Goal: Communication & Community: Ask a question

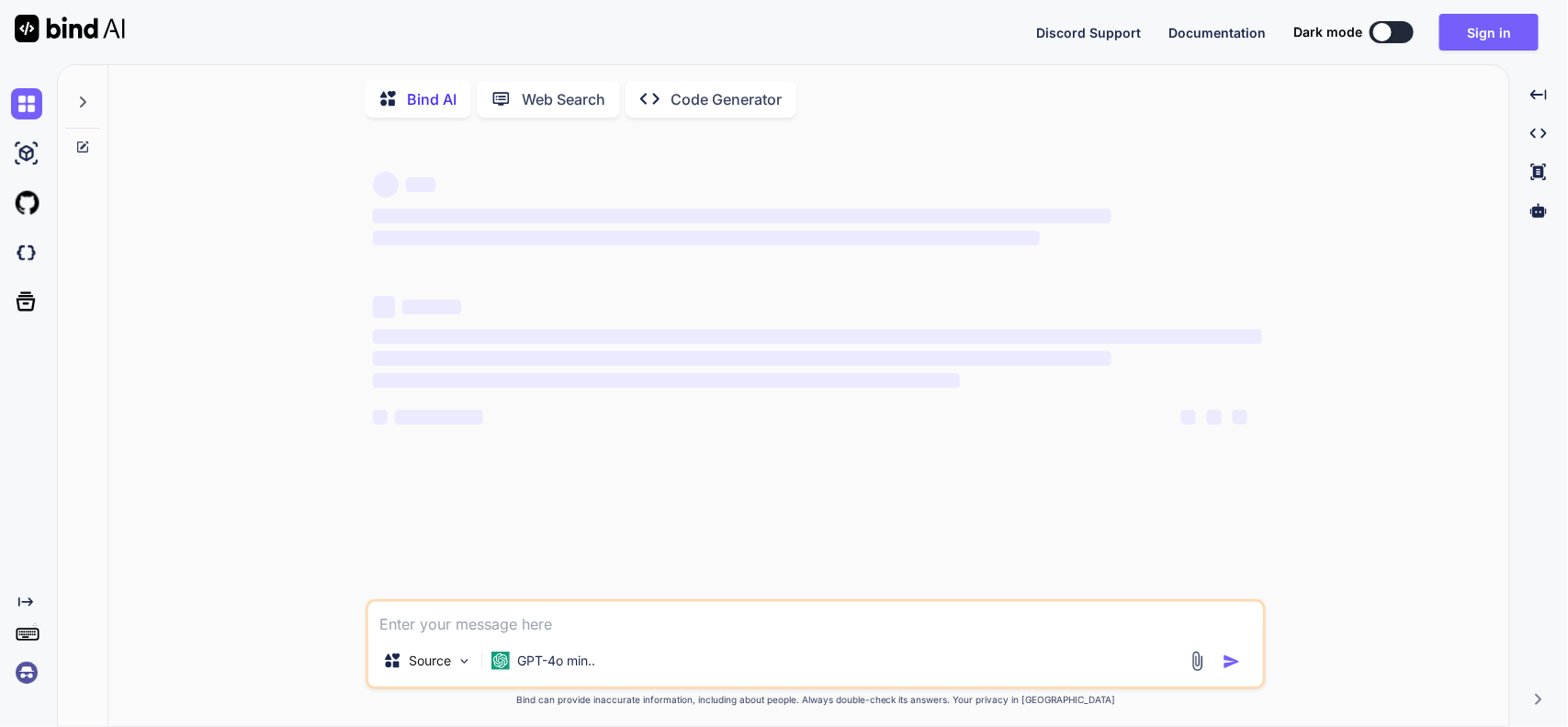
type textarea "x"
click at [681, 619] on textarea at bounding box center [815, 618] width 895 height 33
type textarea "import React, { useEffect, useRef } from "react"; import { Chart, registerables…"
type textarea "x"
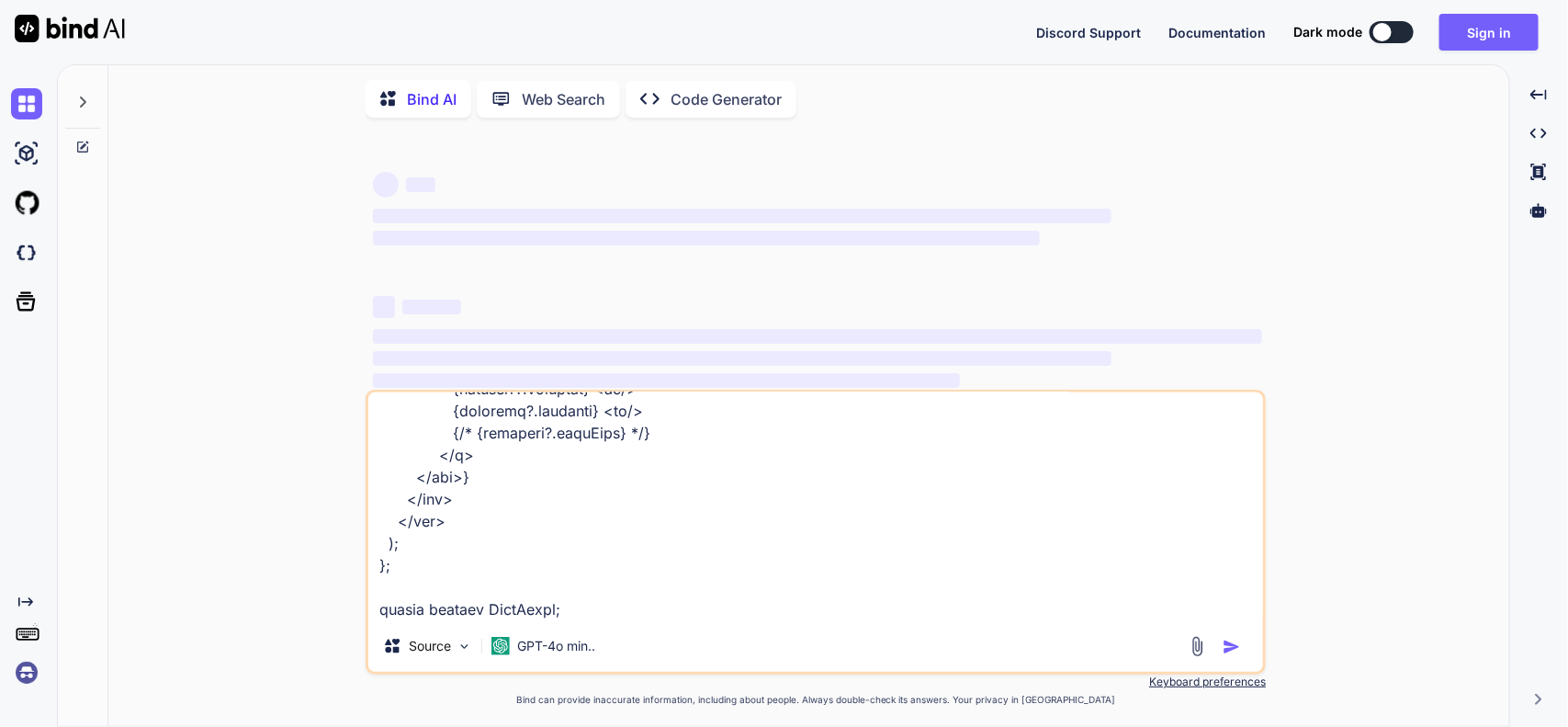
type textarea "import React, { useEffect, useRef } from "react"; import { Chart, registerables…"
type textarea "x"
type textarea "import React, { useEffect, useRef } from "react"; import { Chart, registerables…"
type textarea "x"
type textarea "import React, { useEffect, useRef } from "react"; import { Chart, registerables…"
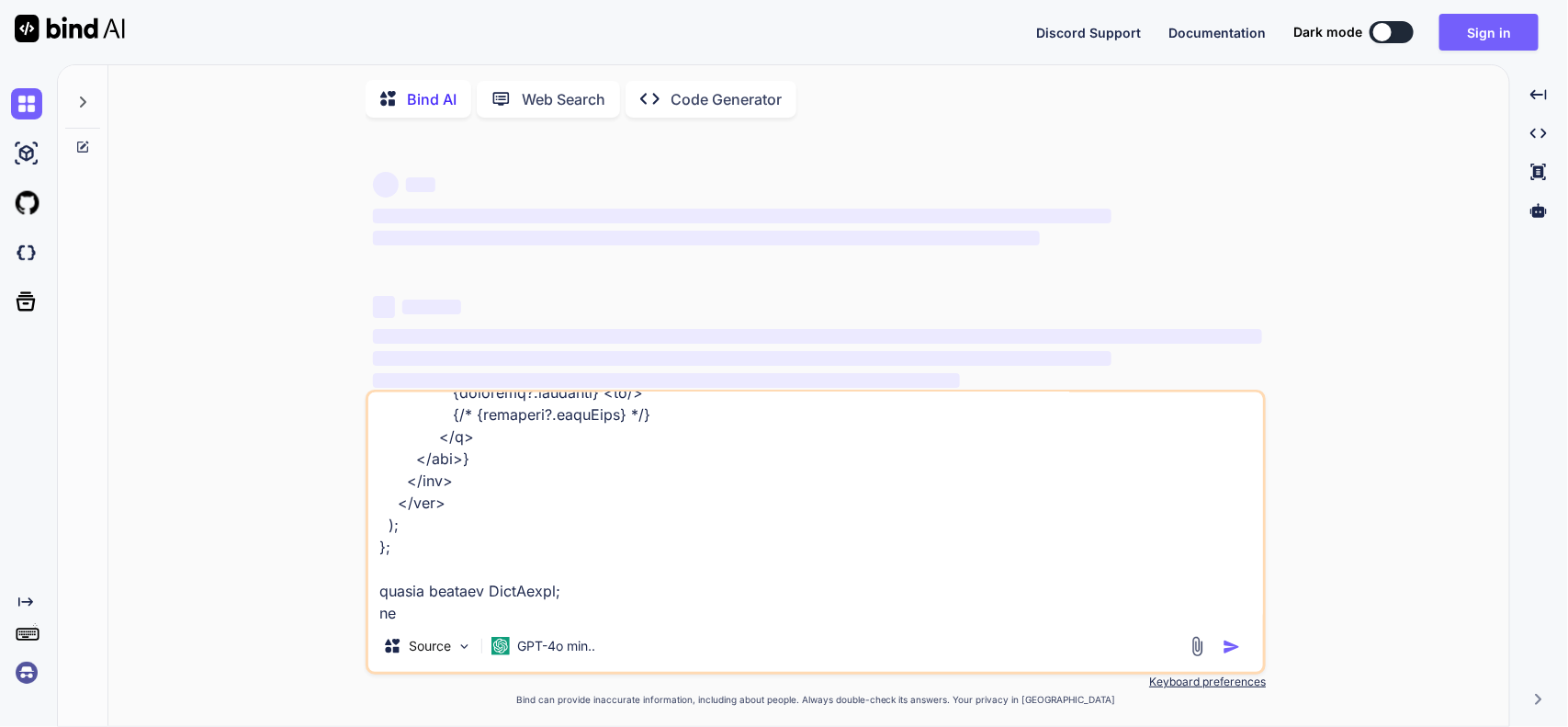
type textarea "x"
type textarea "import React, { useEffect, useRef } from "react"; import { Chart, registerables…"
type textarea "x"
type textarea "import React, { useEffect, useRef } from "react"; import { Chart, registerables…"
type textarea "x"
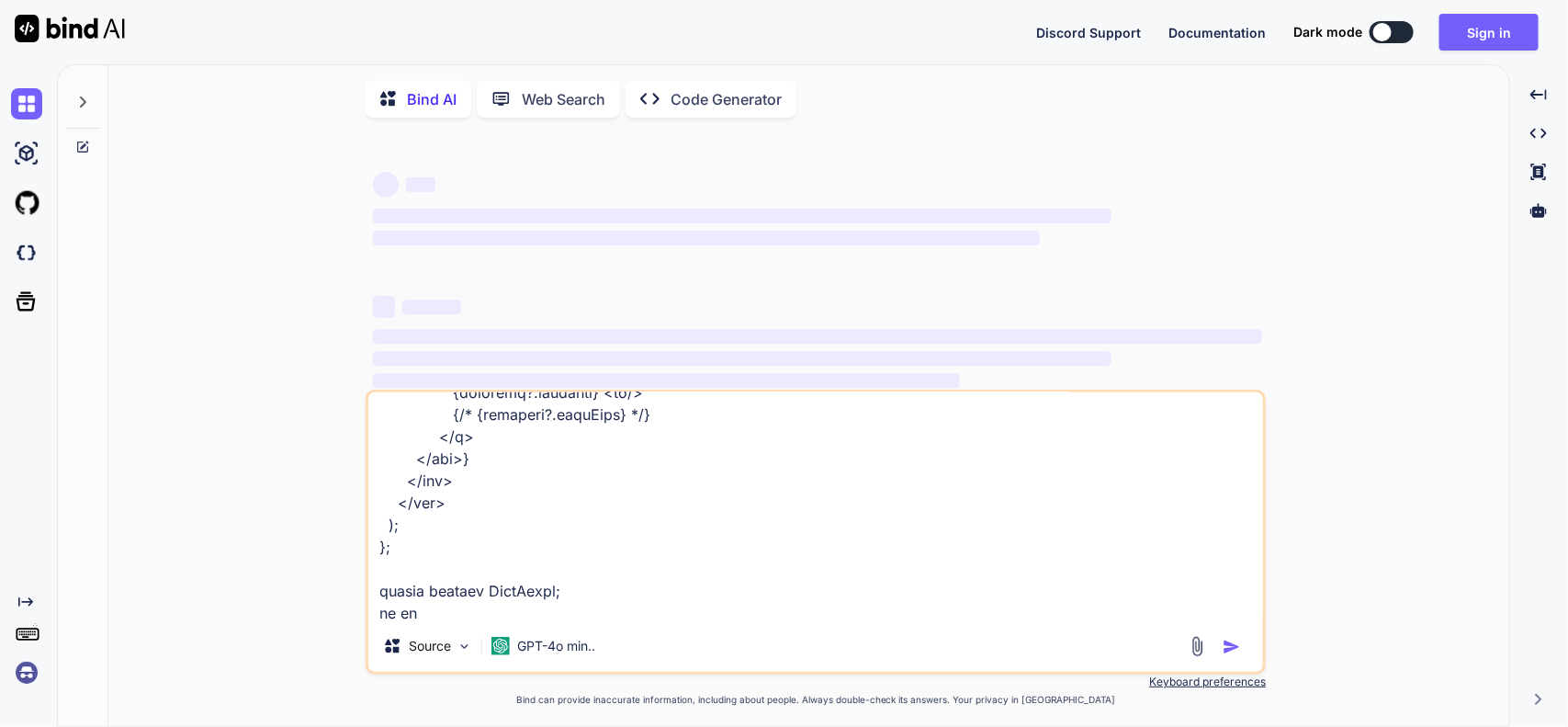
type textarea "import React, { useEffect, useRef } from "react"; import { Chart, registerables…"
type textarea "x"
type textarea "import React, { useEffect, useRef } from "react"; import { Chart, registerables…"
type textarea "x"
type textarea "import React, { useEffect, useRef } from "react"; import { Chart, registerables…"
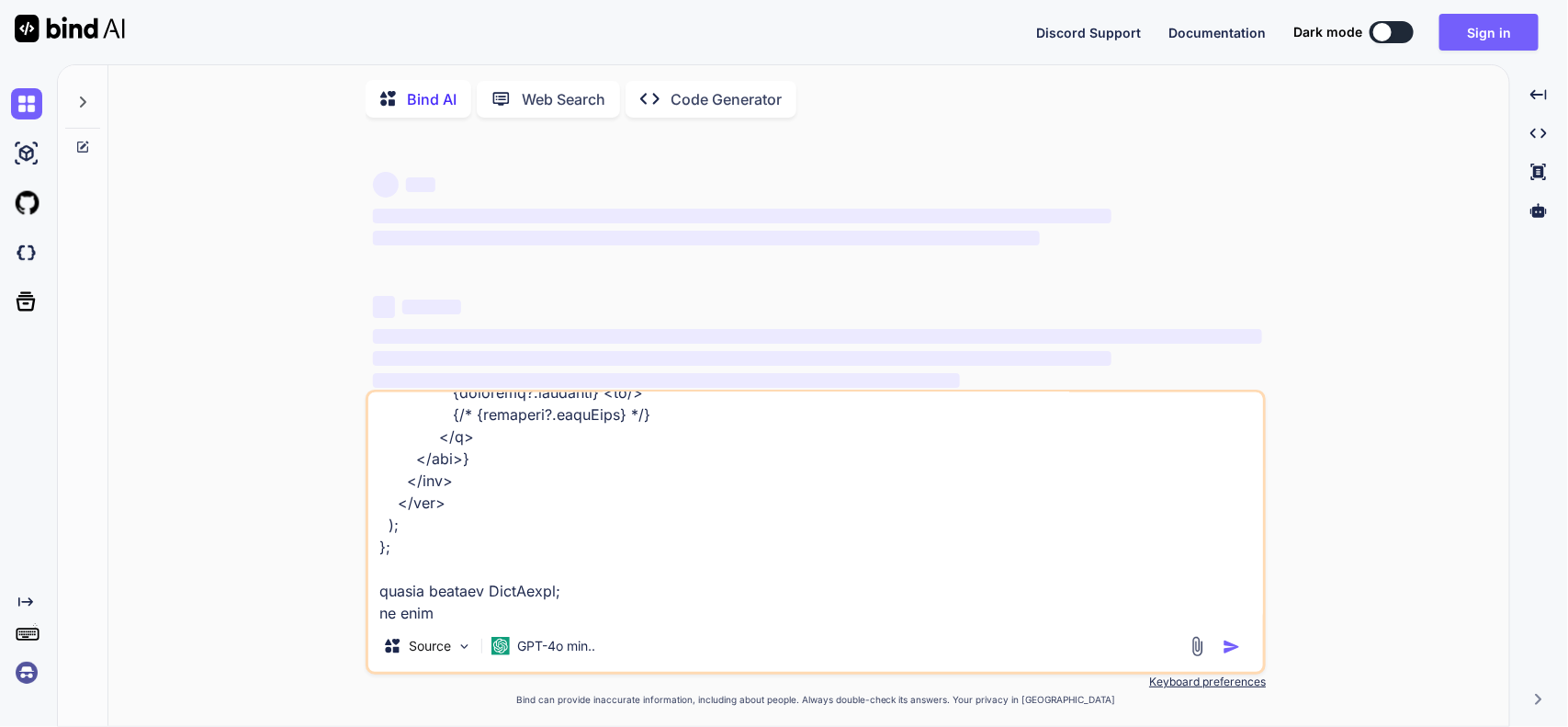
type textarea "x"
type textarea "import React, { useEffect, useRef } from "react"; import { Chart, registerables…"
type textarea "x"
type textarea "import React, { useEffect, useRef } from "react"; import { Chart, registerables…"
type textarea "x"
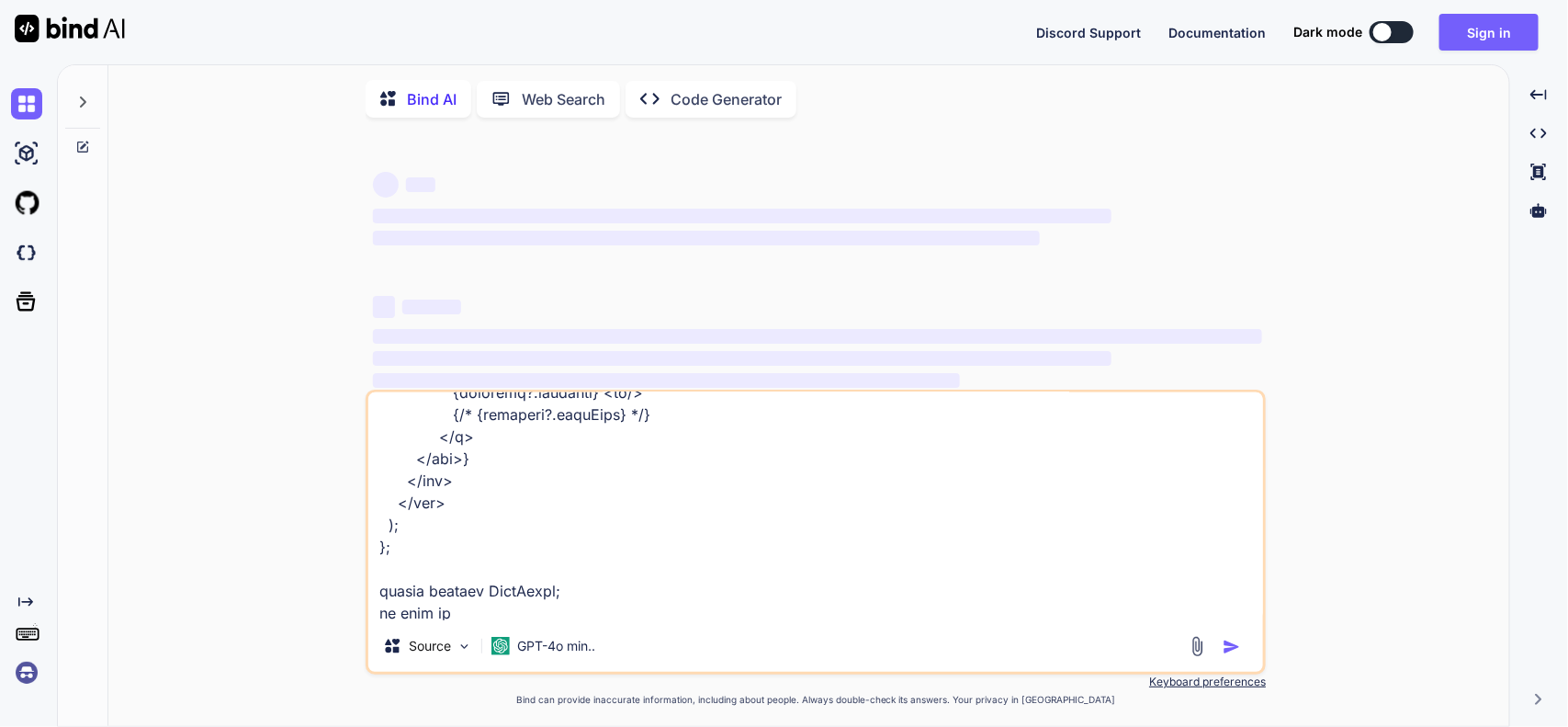
type textarea "import React, { useEffect, useRef } from "react"; import { Chart, registerables…"
type textarea "x"
type textarea "import React, { useEffect, useRef } from "react"; import { Chart, registerables…"
type textarea "x"
type textarea "import React, { useEffect, useRef } from "react"; import { Chart, registerables…"
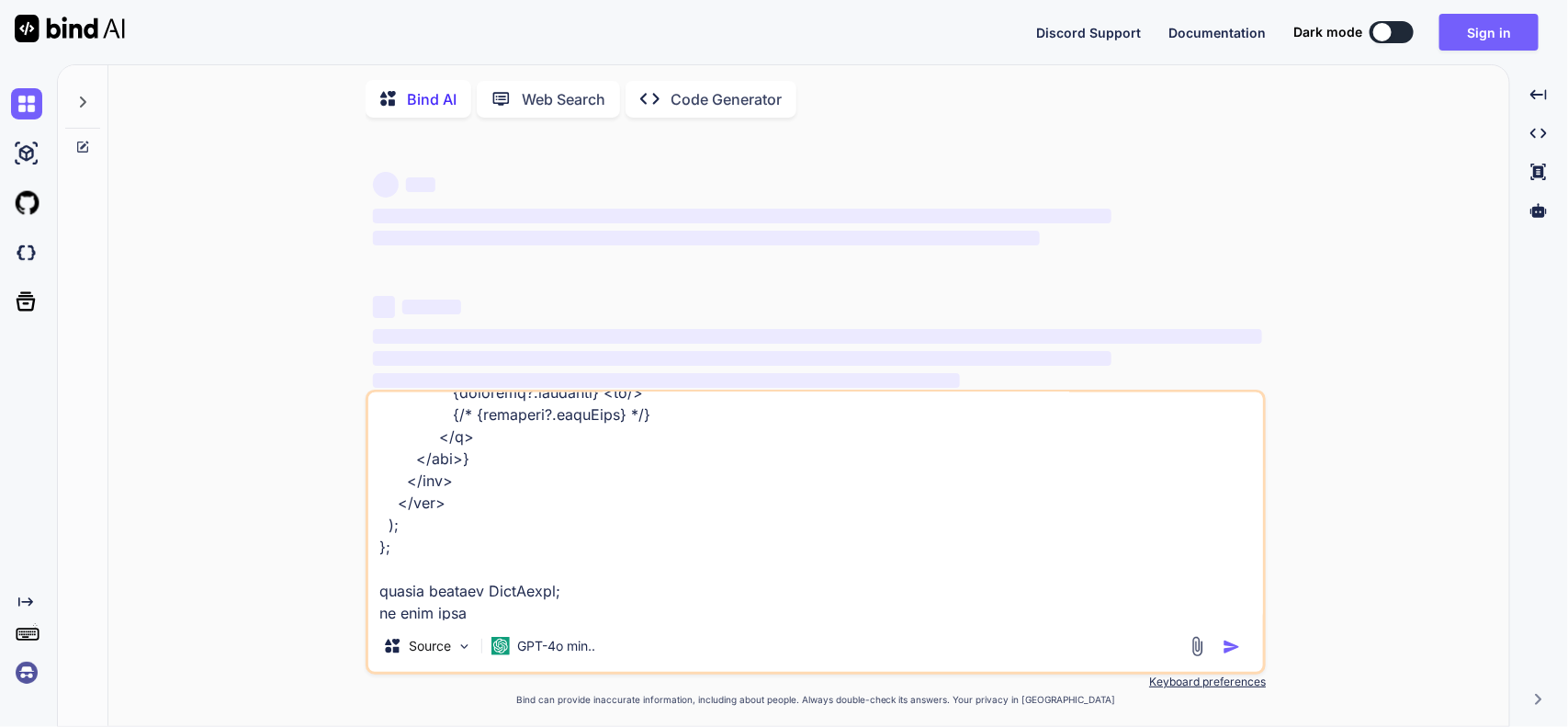
type textarea "x"
type textarea "import React, { useEffect, useRef } from "react"; import { Chart, registerables…"
type textarea "x"
type textarea "import React, { useEffect, useRef } from "react"; import { Chart, registerables…"
type textarea "x"
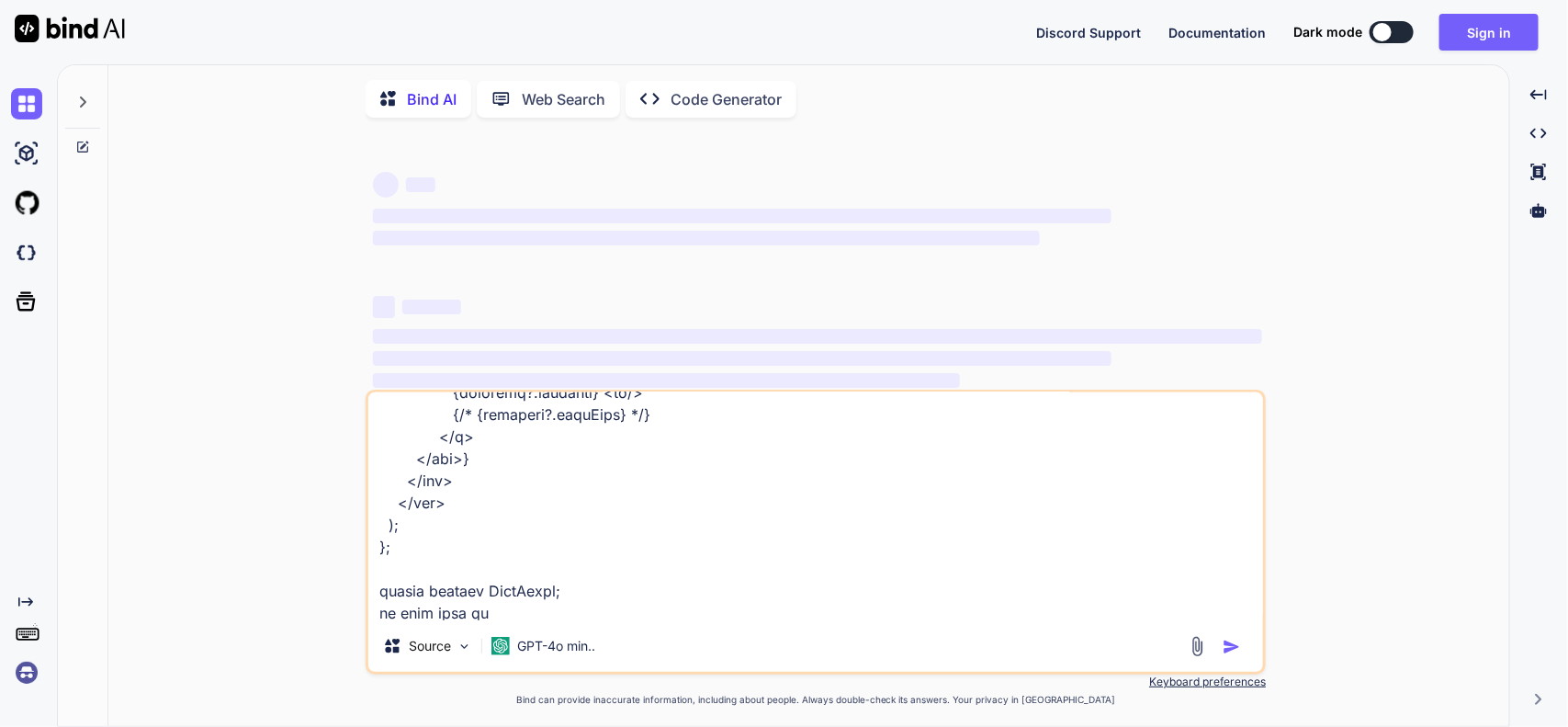
type textarea "import React, { useEffect, useRef } from "react"; import { Chart, registerables…"
type textarea "x"
type textarea "import React, { useEffect, useRef } from "react"; import { Chart, registerables…"
type textarea "x"
type textarea "import React, { useEffect, useRef } from "react"; import { Chart, registerables…"
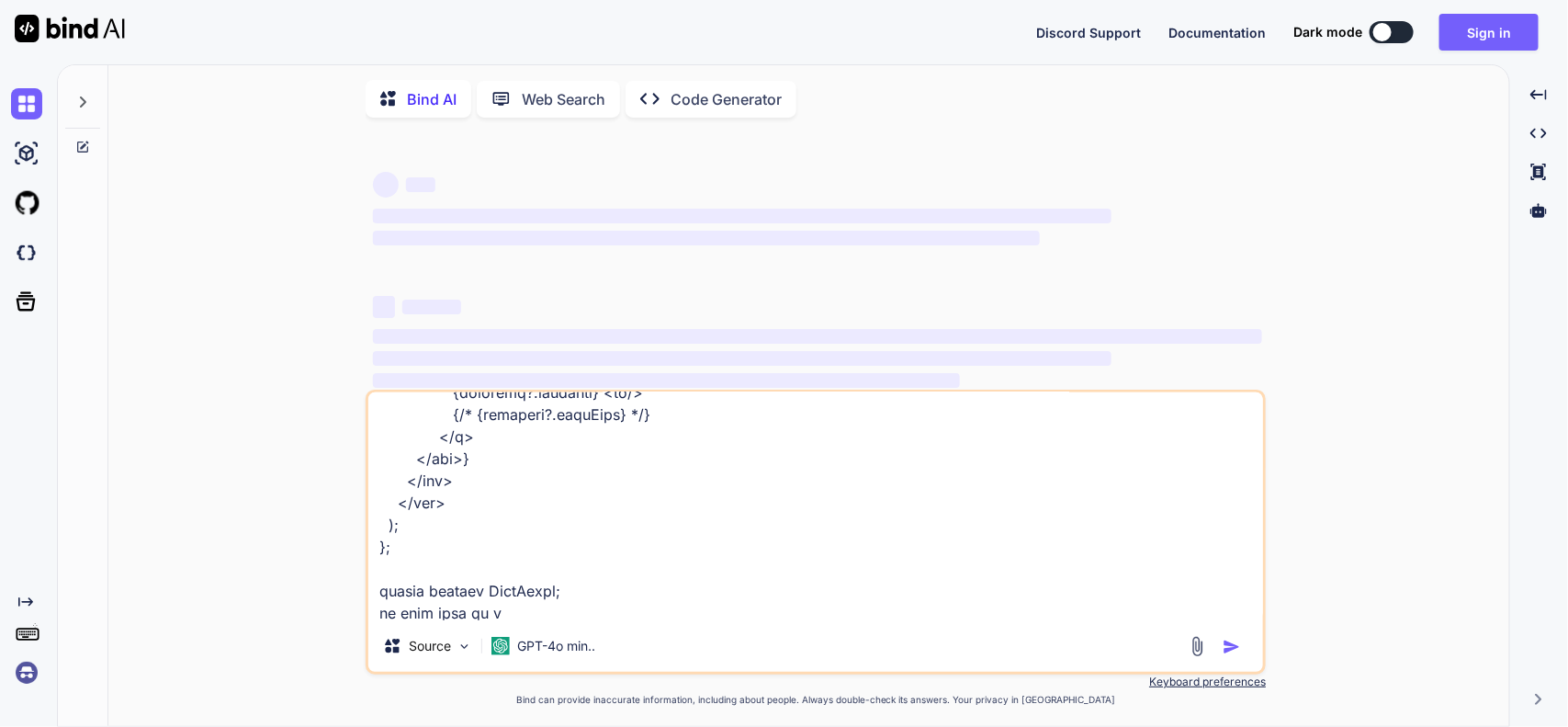
type textarea "x"
type textarea "import React, { useEffect, useRef } from "react"; import { Chart, registerables…"
type textarea "x"
type textarea "import React, { useEffect, useRef } from "react"; import { Chart, registerables…"
type textarea "x"
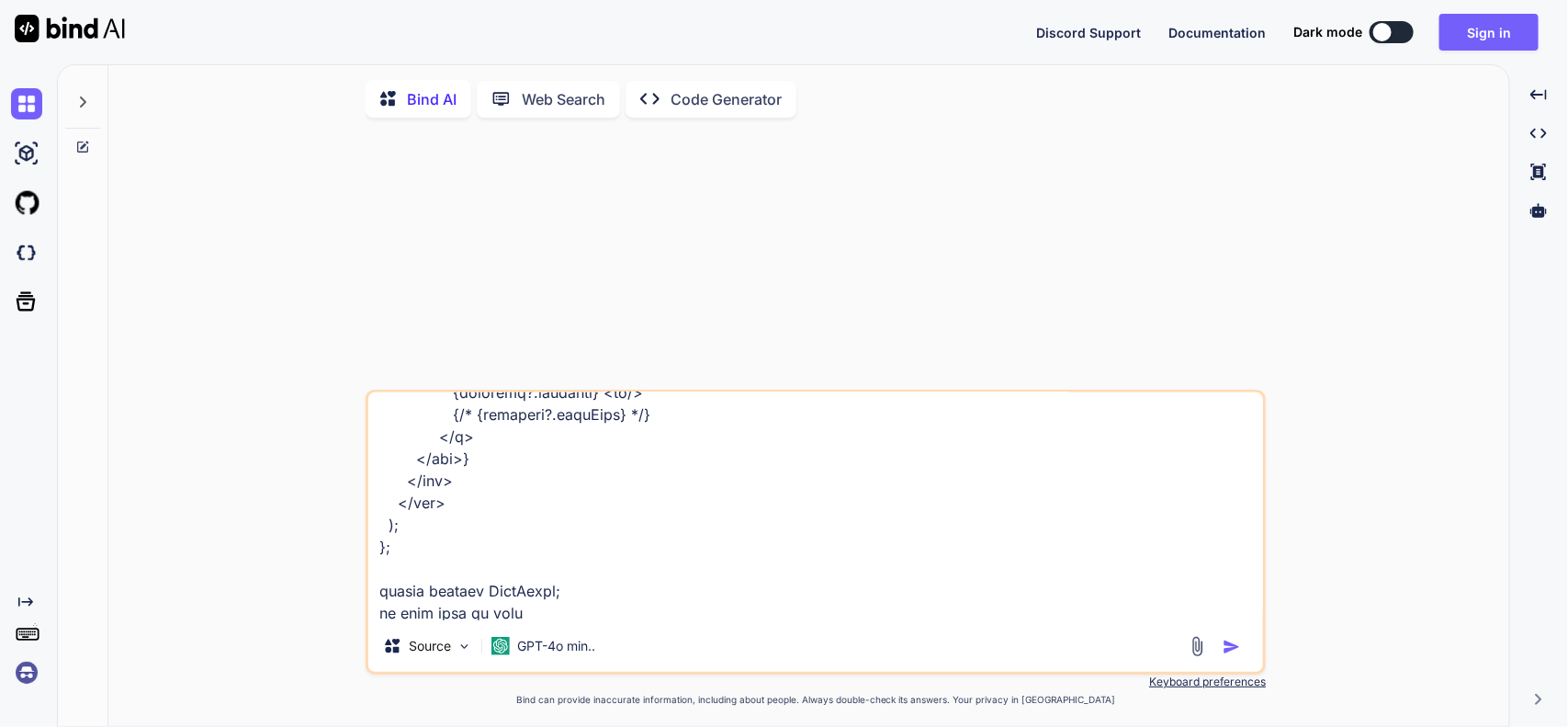
type textarea "import React, { useEffect, useRef } from "react"; import { Chart, registerables…"
type textarea "x"
type textarea "import React, { useEffect, useRef } from "react"; import { Chart, registerables…"
type textarea "x"
type textarea "import React, { useEffect, useRef } from "react"; import { Chart, registerables…"
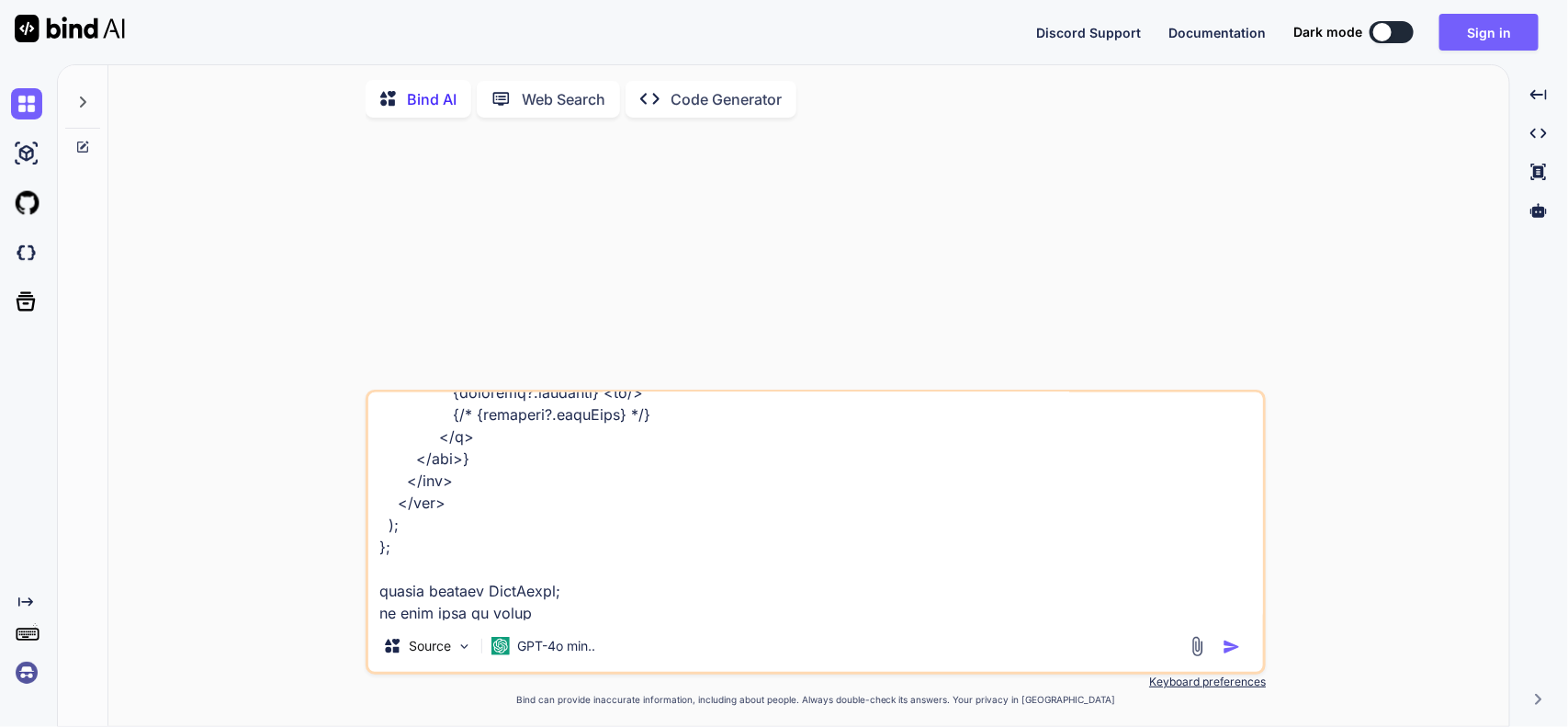
type textarea "x"
type textarea "import React, { useEffect, useRef } from "react"; import { Chart, registerables…"
type textarea "x"
type textarea "import React, { useEffect, useRef } from "react"; import { Chart, registerables…"
type textarea "x"
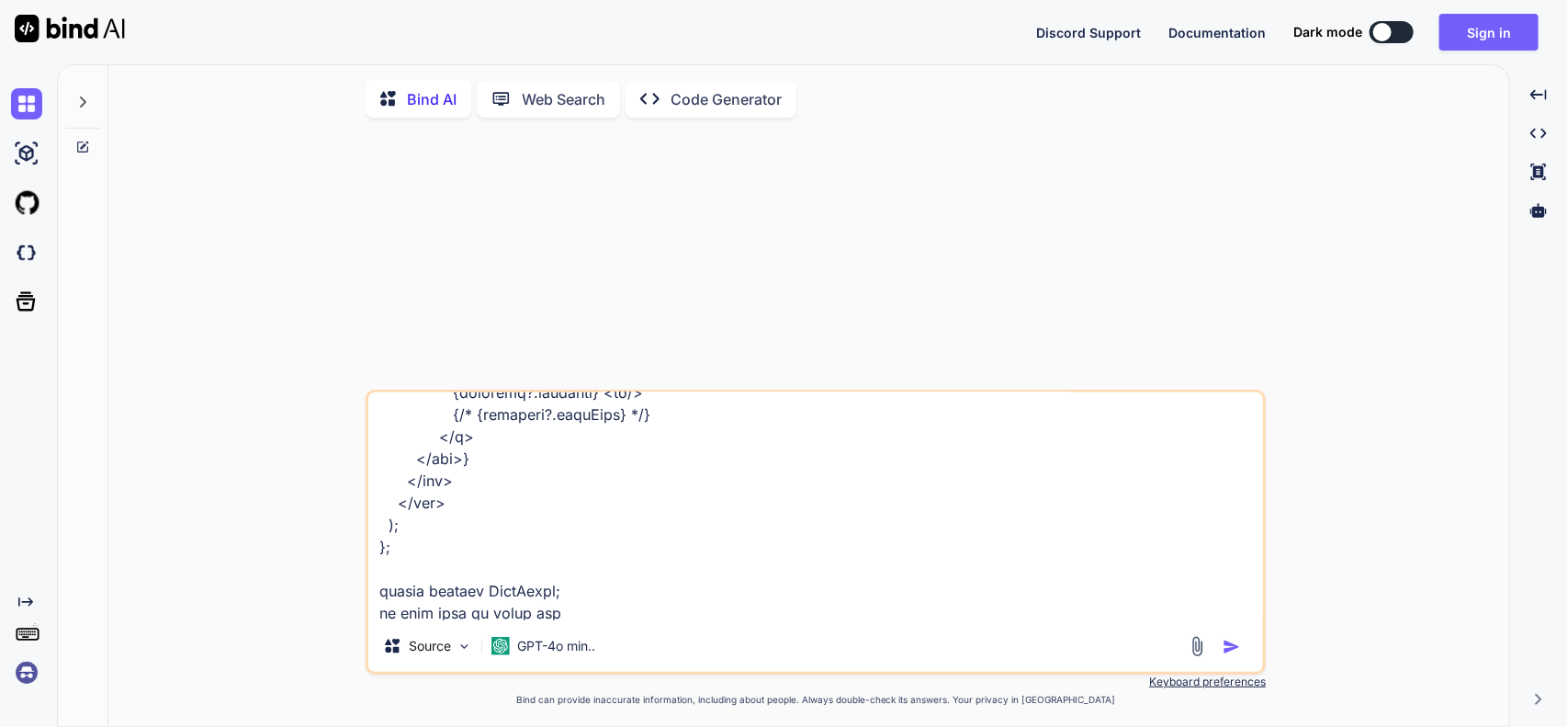
type textarea "import React, { useEffect, useRef } from "react"; import { Chart, registerables…"
type textarea "x"
type textarea "import React, { useEffect, useRef } from "react"; import { Chart, registerables…"
type textarea "x"
type textarea "import React, { useEffect, useRef } from "react"; import { Chart, registerables…"
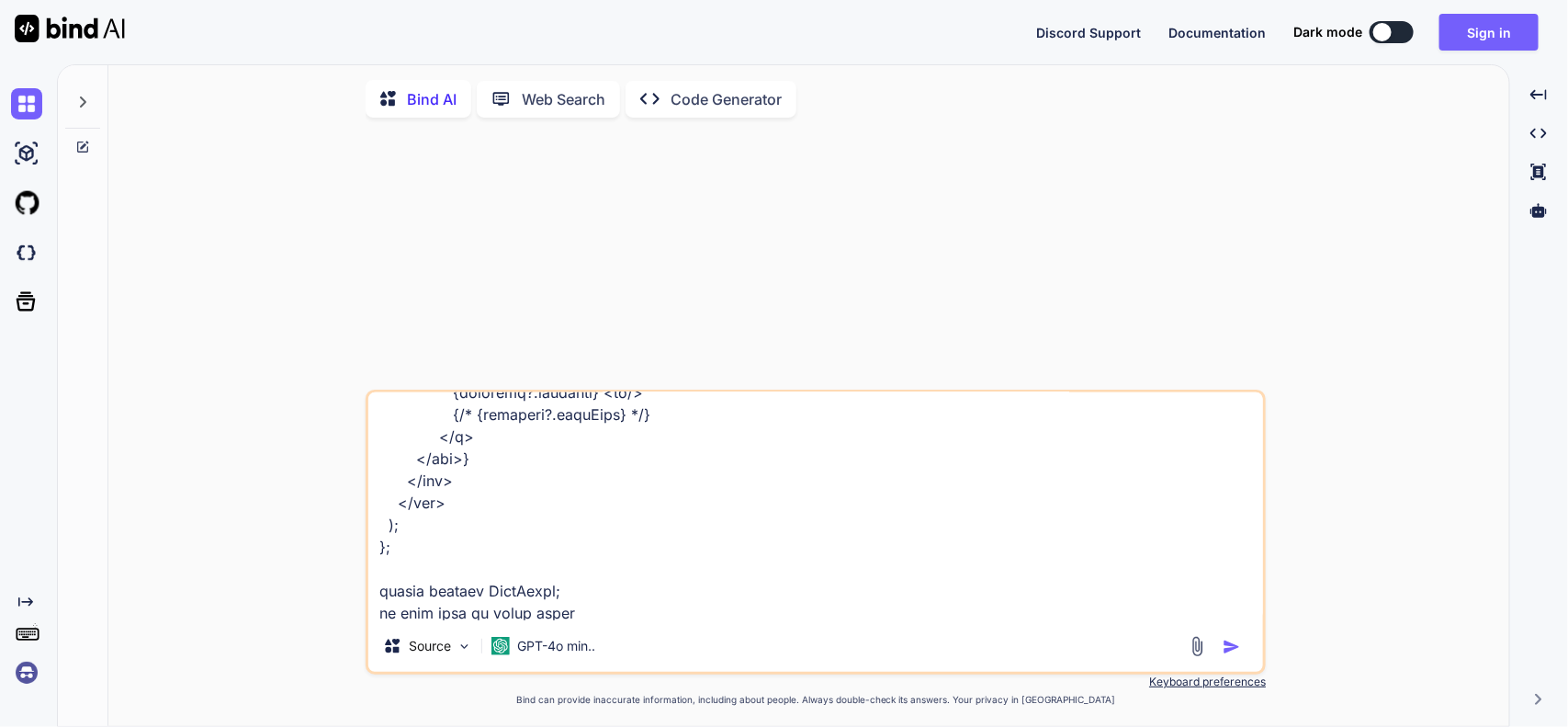
type textarea "x"
type textarea "import React, { useEffect, useRef } from "react"; import { Chart, registerables…"
type textarea "x"
type textarea "import React, { useEffect, useRef } from "react"; import { Chart, registerables…"
type textarea "x"
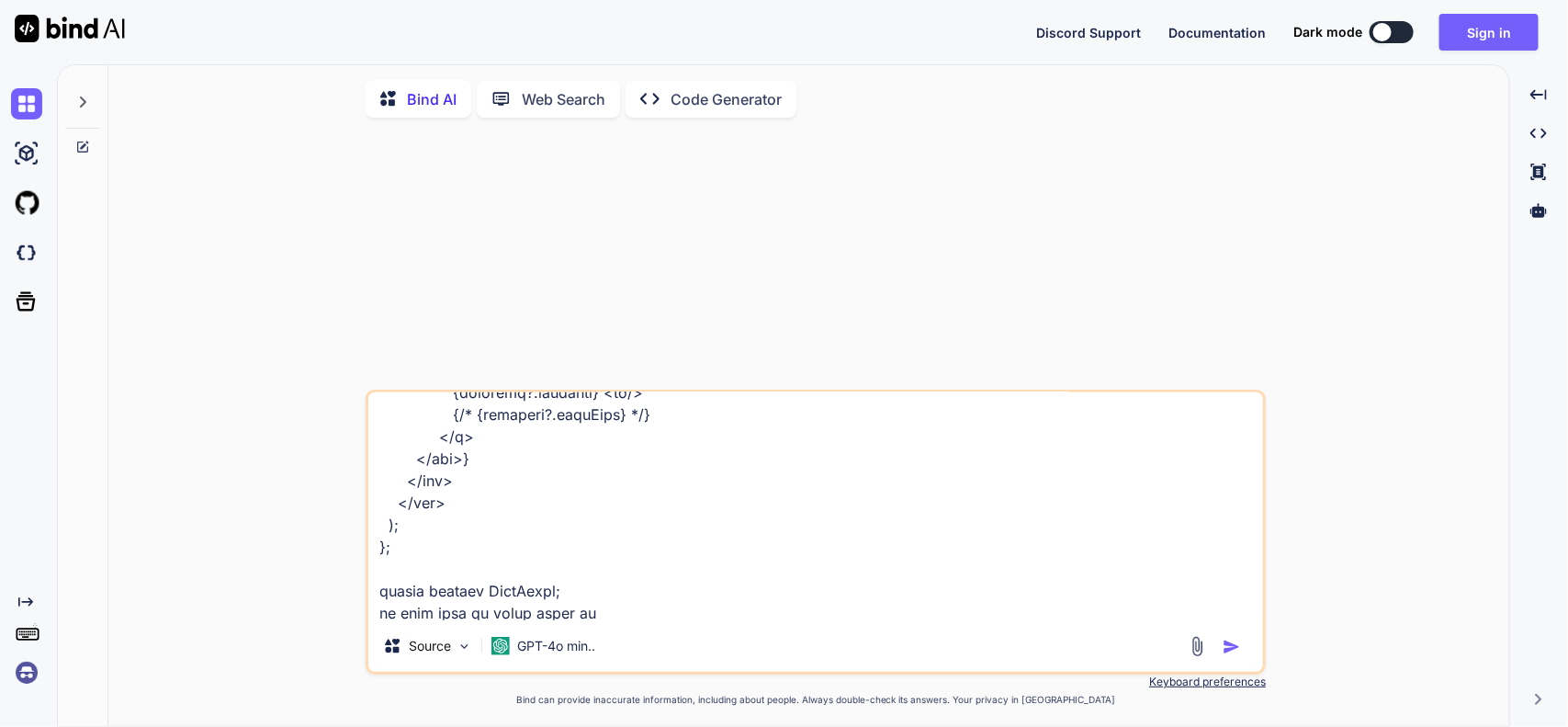
type textarea "import React, { useEffect, useRef } from "react"; import { Chart, registerables…"
type textarea "x"
type textarea "import React, { useEffect, useRef } from "react"; import { Chart, registerables…"
type textarea "x"
type textarea "import React, { useEffect, useRef } from "react"; import { Chart, registerables…"
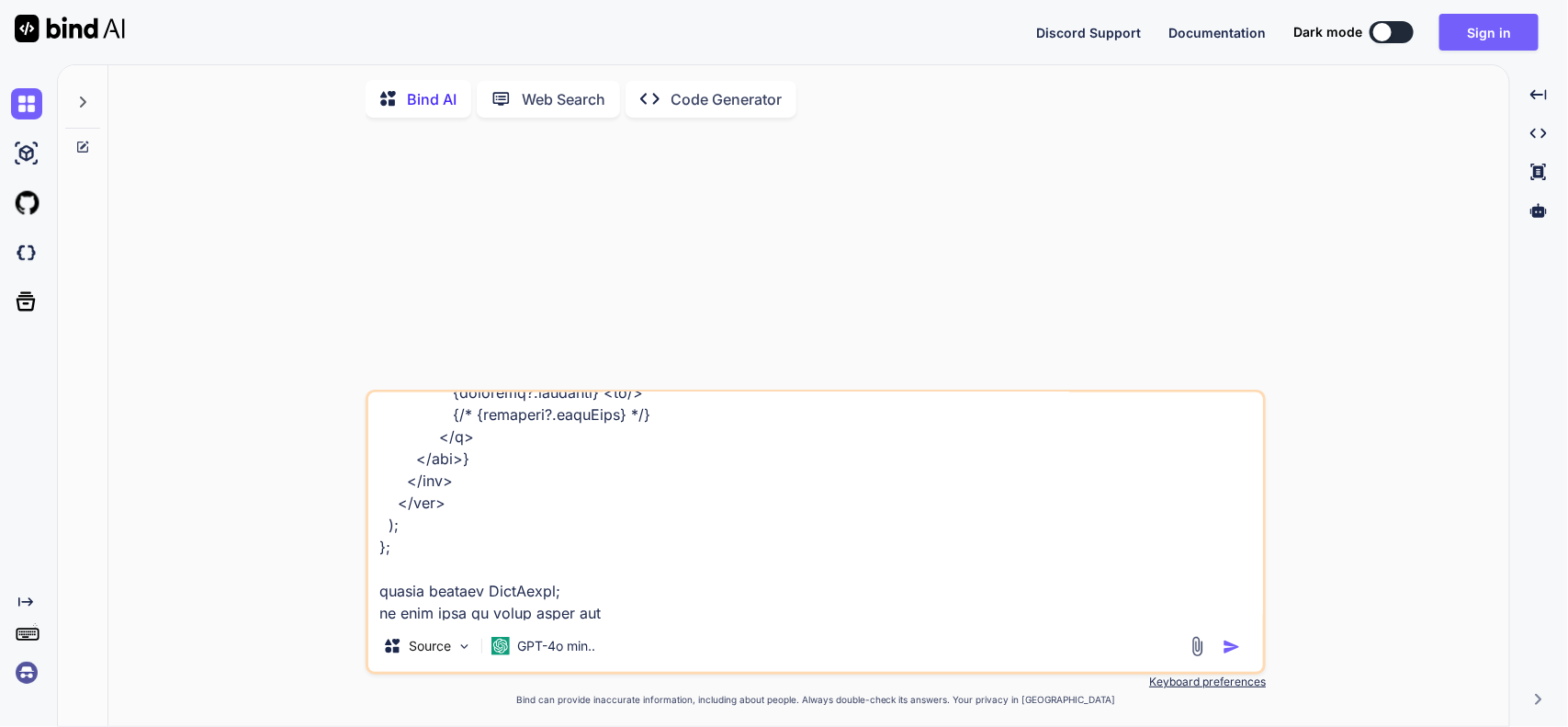
type textarea "x"
type textarea "import React, { useEffect, useRef } from "react"; import { Chart, registerables…"
type textarea "x"
type textarea "import React, { useEffect, useRef } from "react"; import { Chart, registerables…"
type textarea "x"
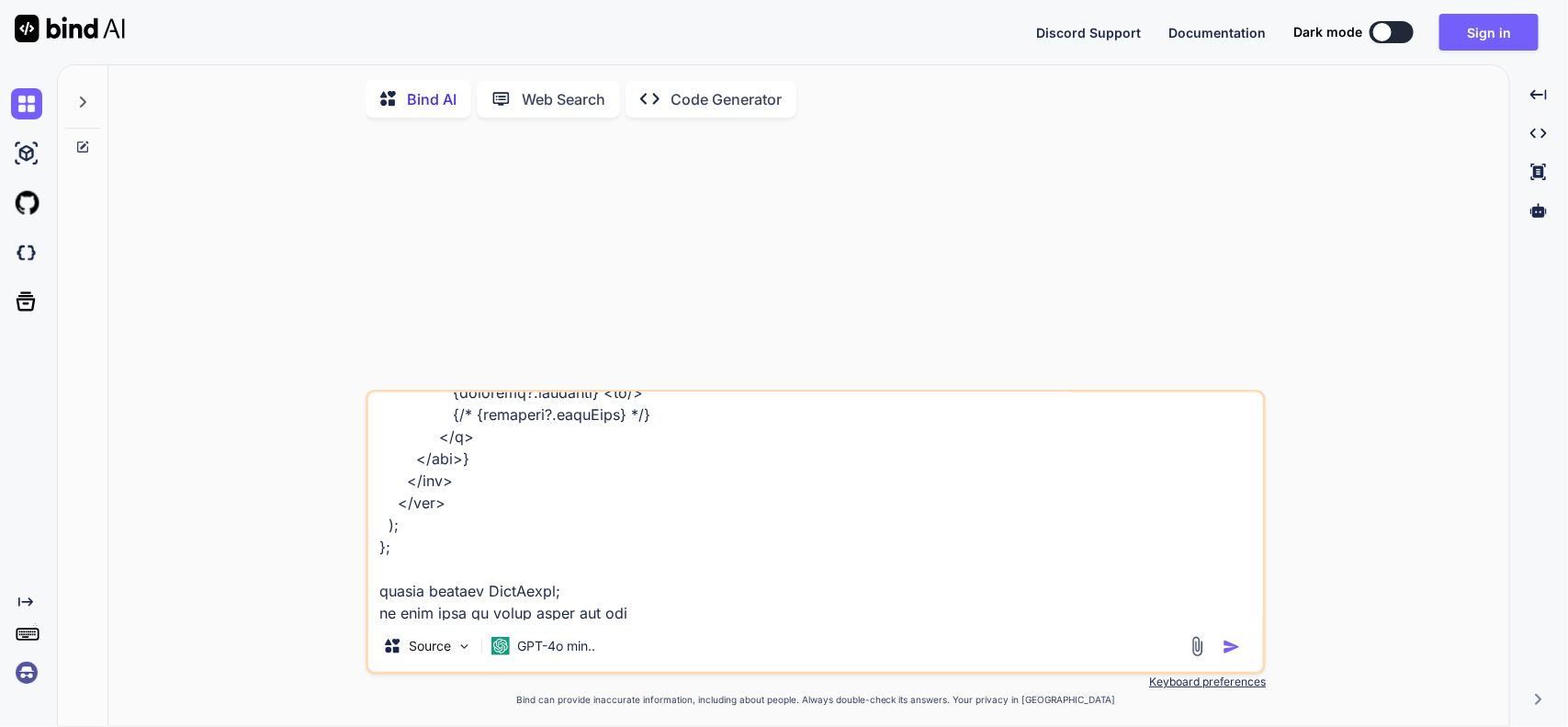
type textarea "import React, { useEffect, useRef } from "react"; import { Chart, registerables…"
type textarea "x"
type textarea "import React, { useEffect, useRef } from "react"; import { Chart, registerables…"
type textarea "x"
type textarea "import React, { useEffect, useRef } from "react"; import { Chart, registerables…"
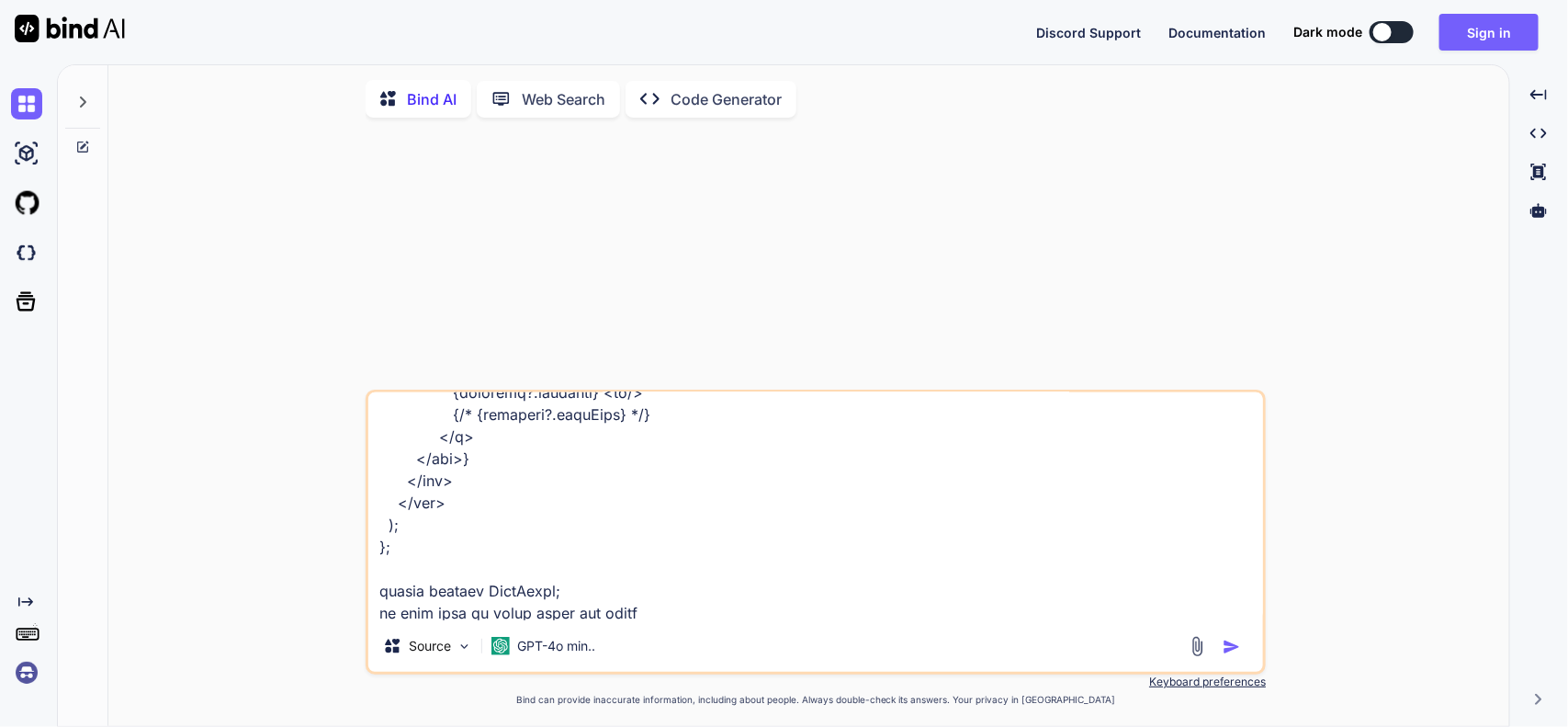
type textarea "x"
type textarea "import React, { useEffect, useRef } from "react"; import { Chart, registerables…"
type textarea "x"
type textarea "import React, { useEffect, useRef } from "react"; import { Chart, registerables…"
type textarea "x"
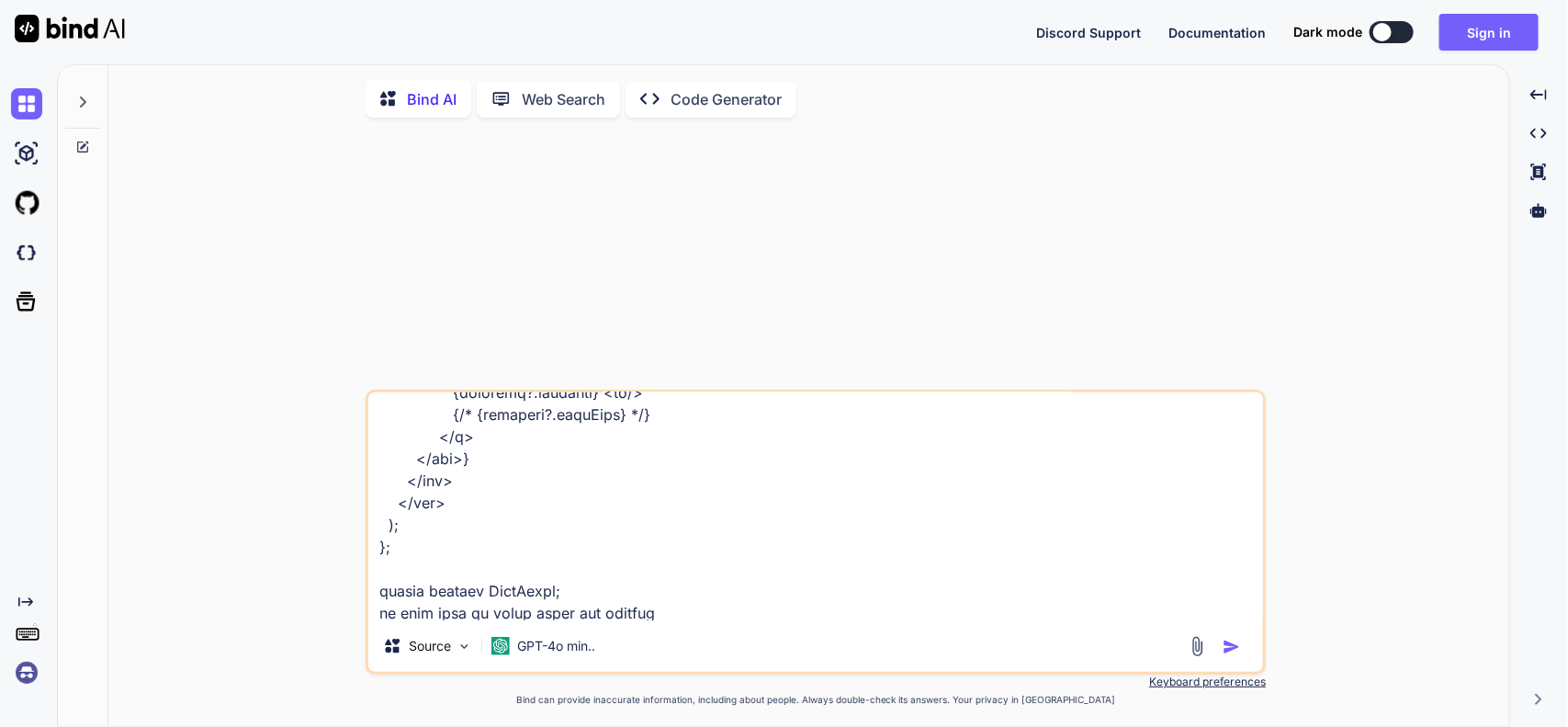
type textarea "import React, { useEffect, useRef } from "react"; import { Chart, registerables…"
type textarea "x"
type textarea "import React, { useEffect, useRef } from "react"; import { Chart, registerables…"
type textarea "x"
type textarea "import React, { useEffect, useRef } from "react"; import { Chart, registerables…"
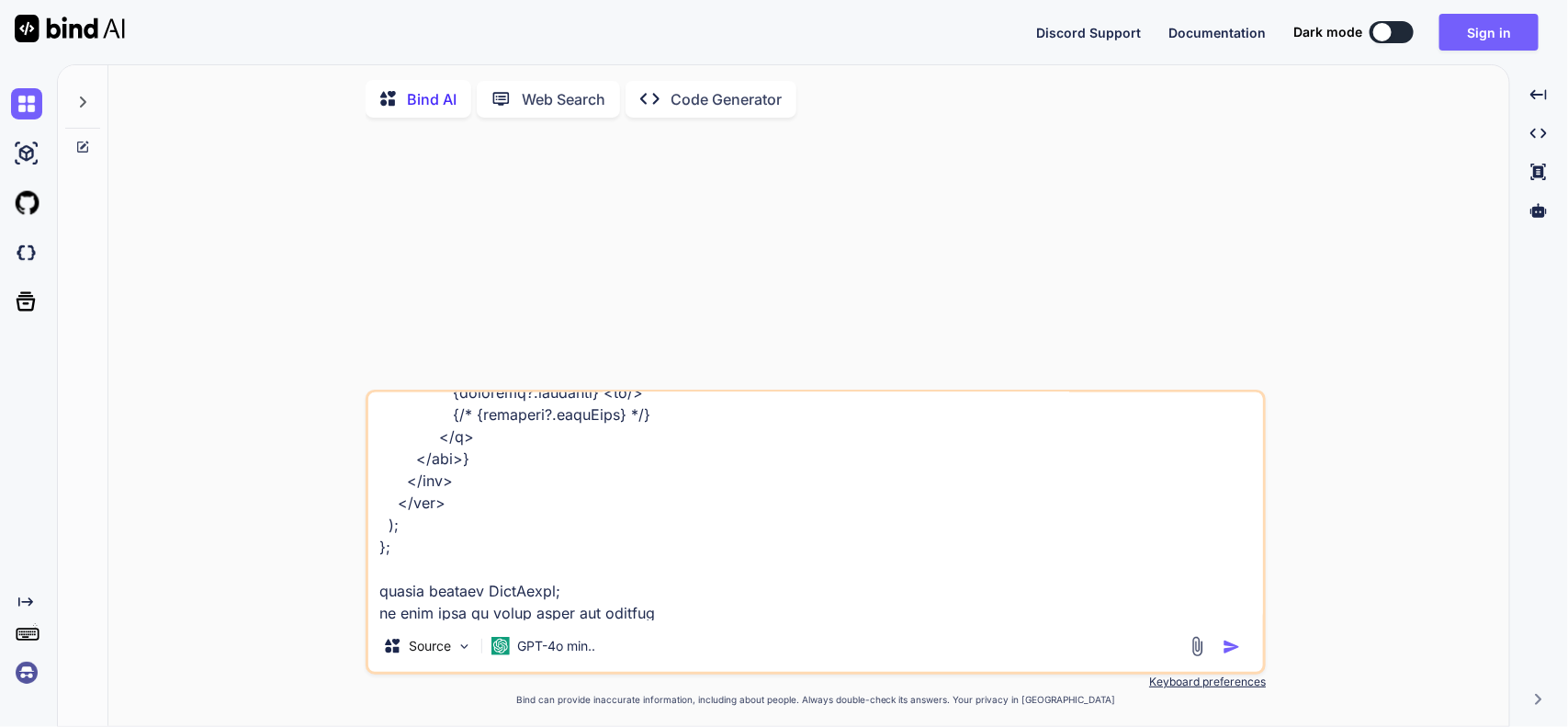
type textarea "x"
type textarea "import React, { useEffect, useRef } from "react"; import { Chart, registerables…"
type textarea "x"
type textarea "import React, { useEffect, useRef } from "react"; import { Chart, registerables…"
type textarea "x"
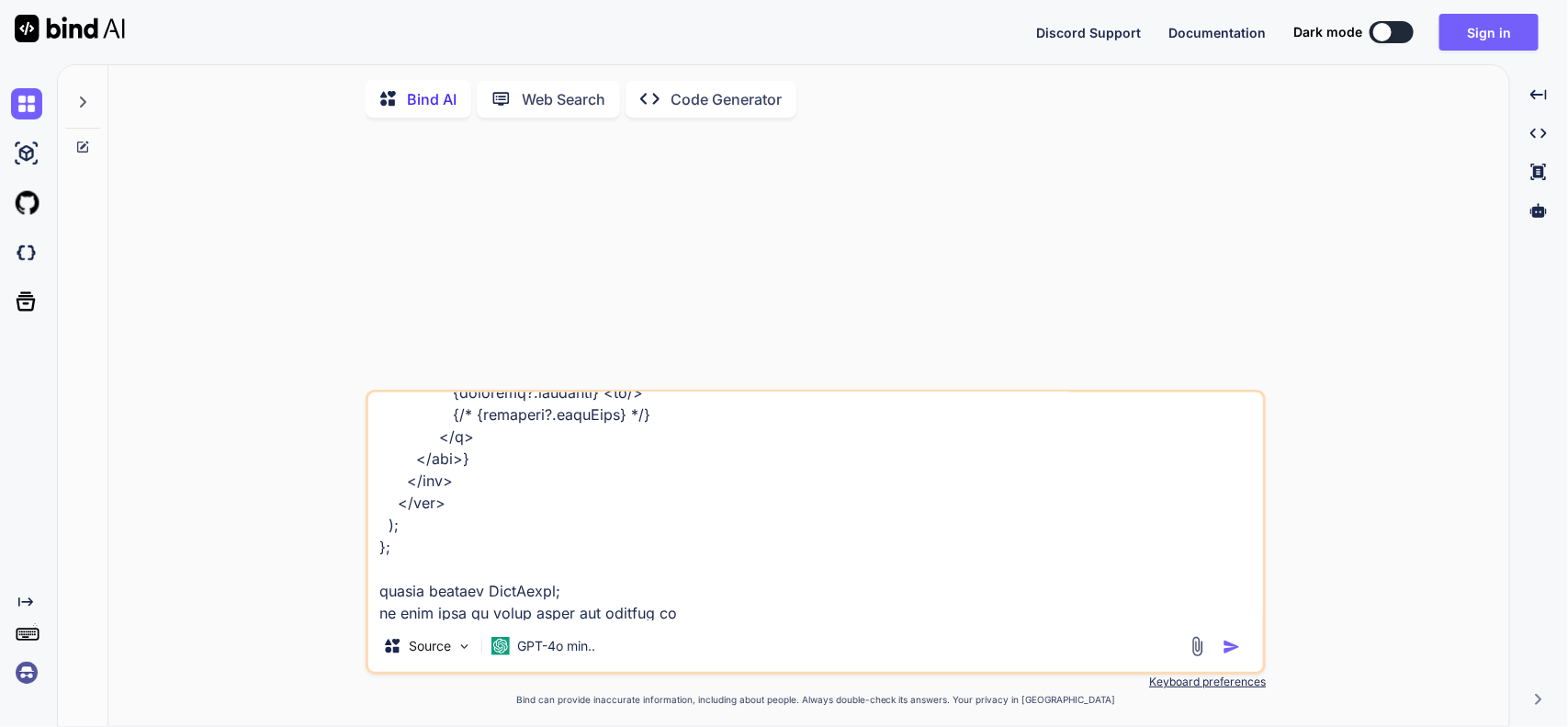
type textarea "import React, { useEffect, useRef } from "react"; import { Chart, registerables…"
type textarea "x"
type textarea "import React, { useEffect, useRef } from "react"; import { Chart, registerables…"
type textarea "x"
type textarea "import React, { useEffect, useRef } from "react"; import { Chart, registerables…"
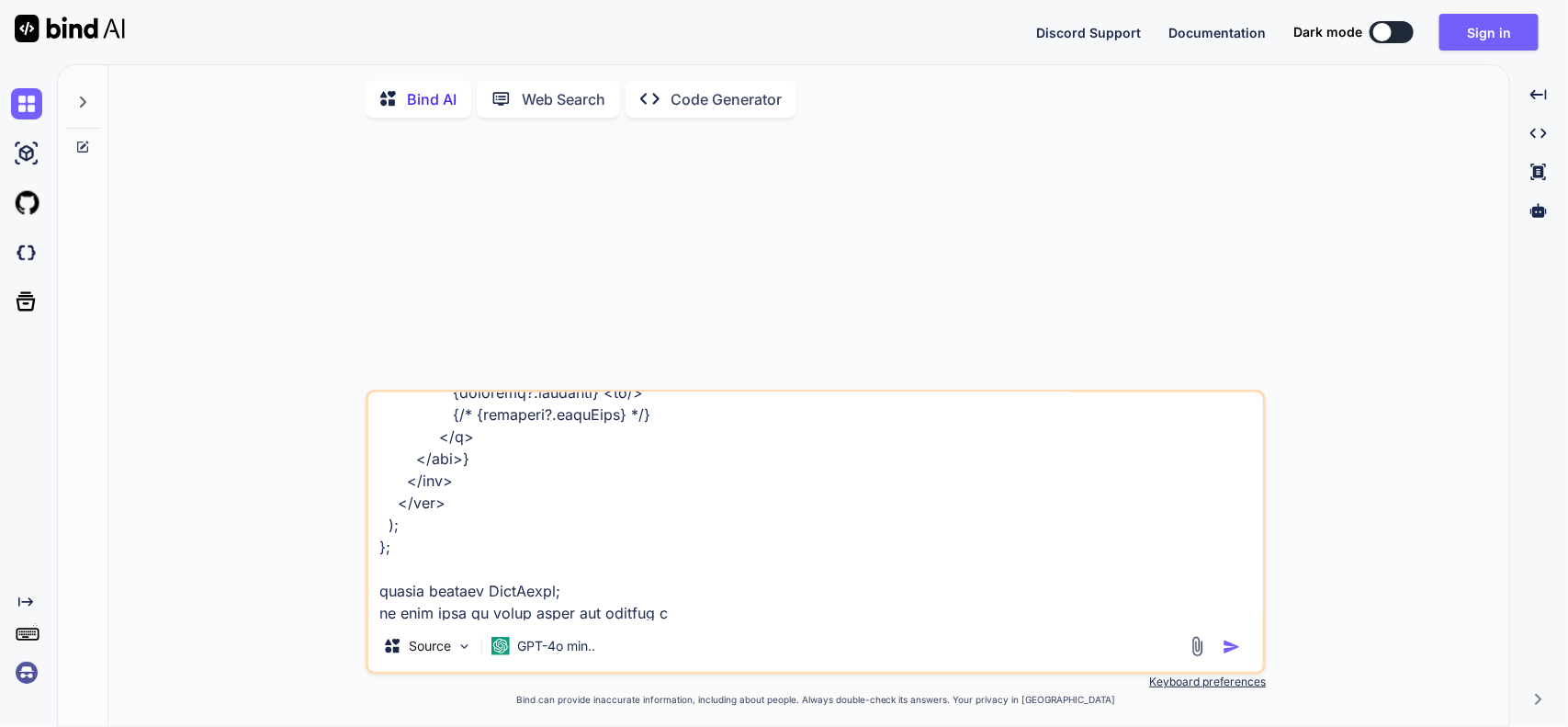
type textarea "x"
type textarea "import React, { useEffect, useRef } from "react"; import { Chart, registerables…"
type textarea "x"
type textarea "import React, { useEffect, useRef } from "react"; import { Chart, registerables…"
type textarea "x"
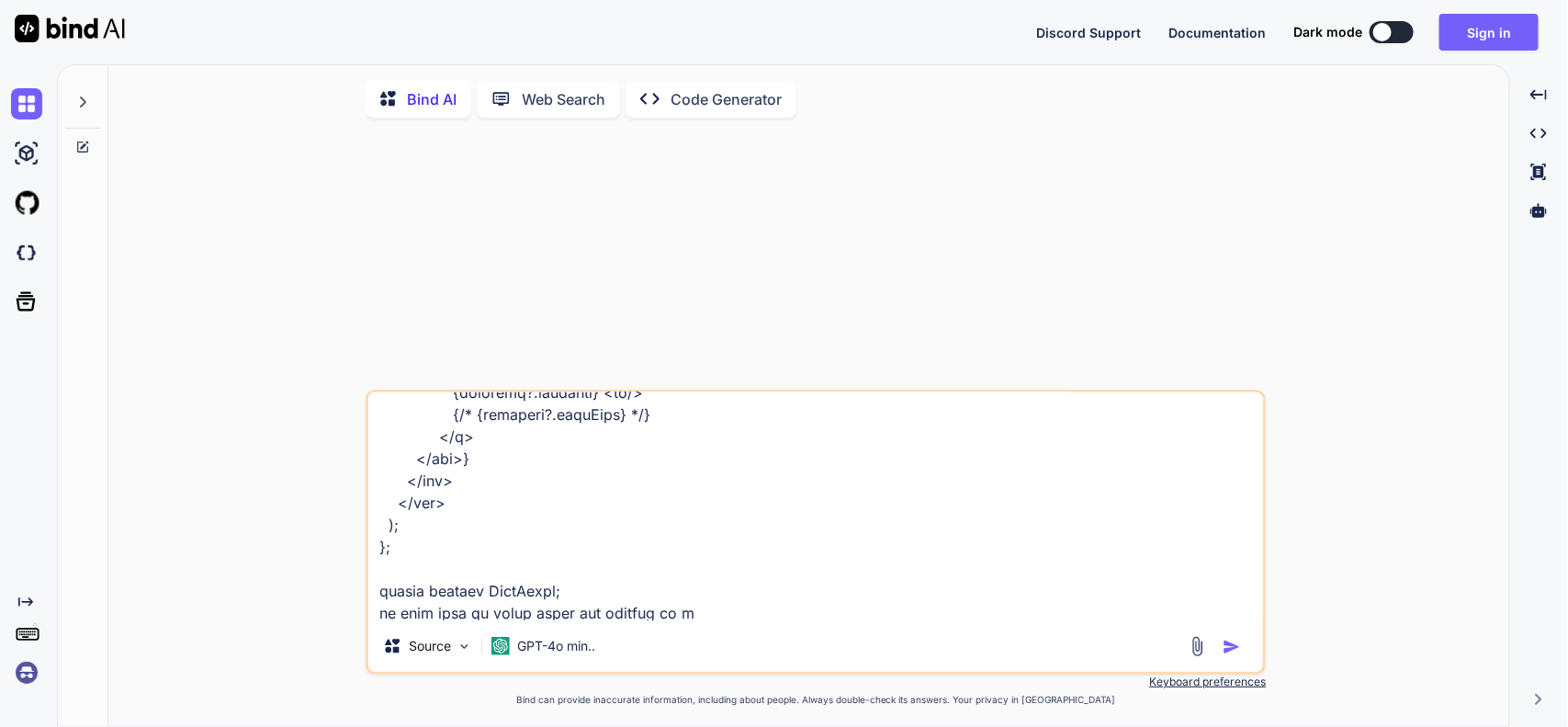
type textarea "import React, { useEffect, useRef } from "react"; import { Chart, registerables…"
type textarea "x"
type textarea "import React, { useEffect, useRef } from "react"; import { Chart, registerables…"
type textarea "x"
type textarea "import React, { useEffect, useRef } from "react"; import { Chart, registerables…"
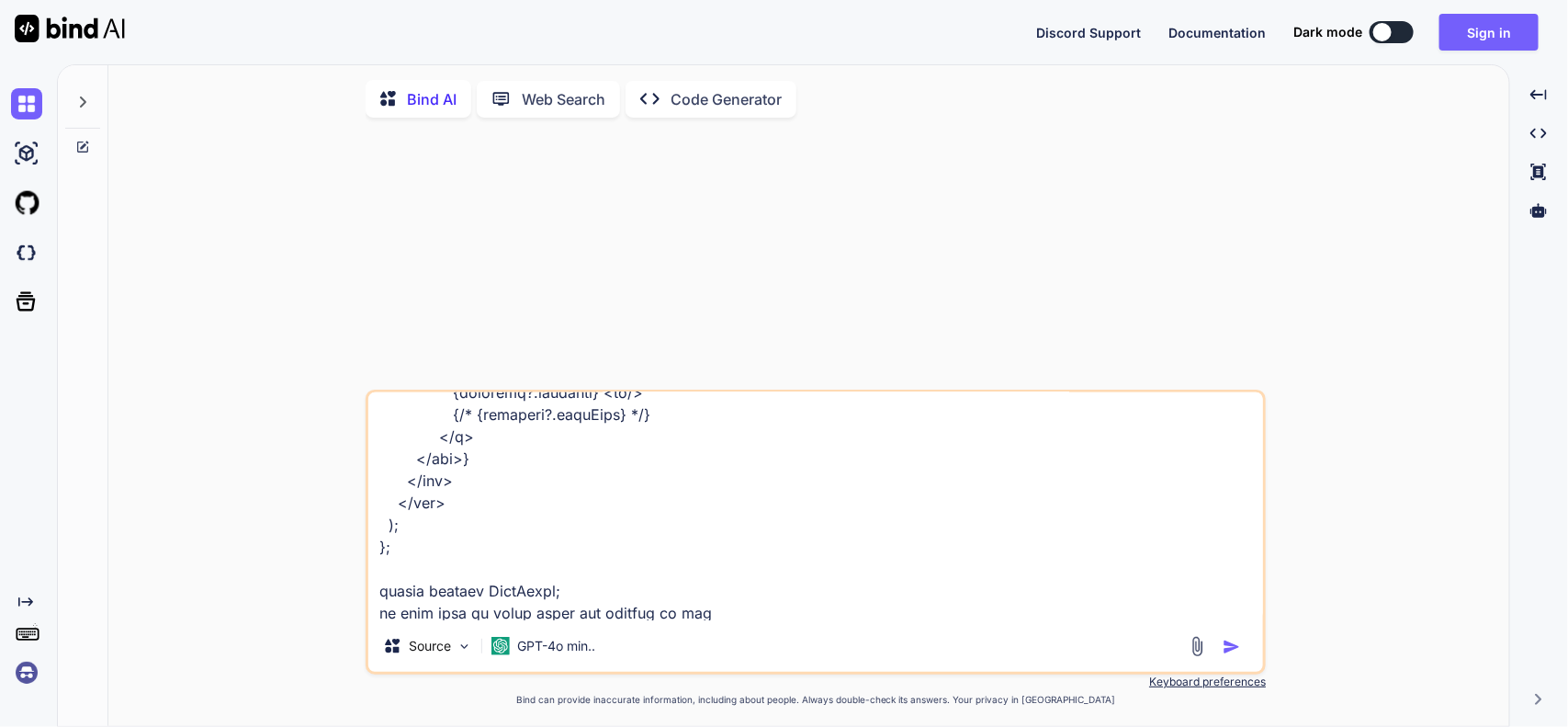
type textarea "x"
type textarea "import React, { useEffect, useRef } from "react"; import { Chart, registerables…"
type textarea "x"
type textarea "import React, { useEffect, useRef } from "react"; import { Chart, registerables…"
type textarea "x"
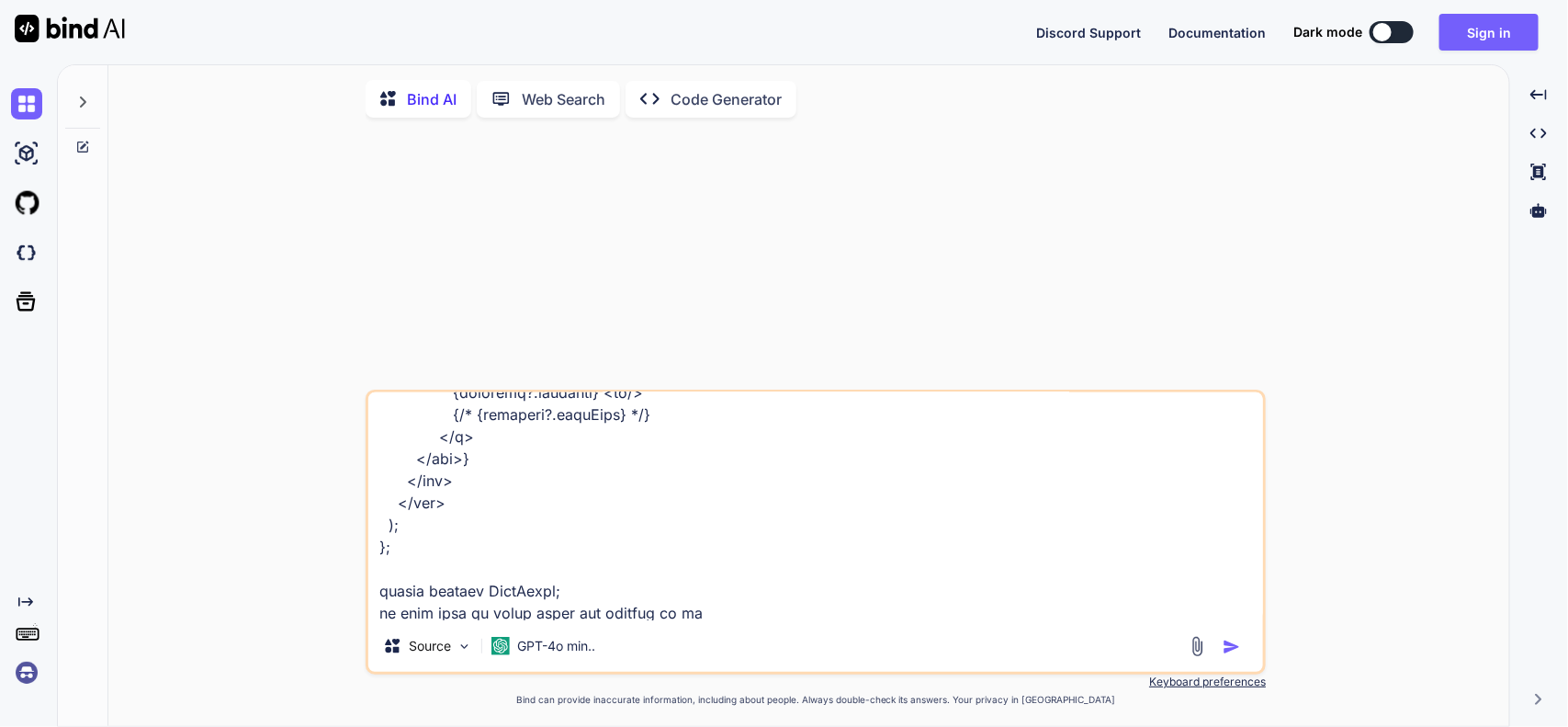
type textarea "import React, { useEffect, useRef } from "react"; import { Chart, registerables…"
type textarea "x"
type textarea "import React, { useEffect, useRef } from "react"; import { Chart, registerables…"
type textarea "x"
type textarea "import React, { useEffect, useRef } from "react"; import { Chart, registerables…"
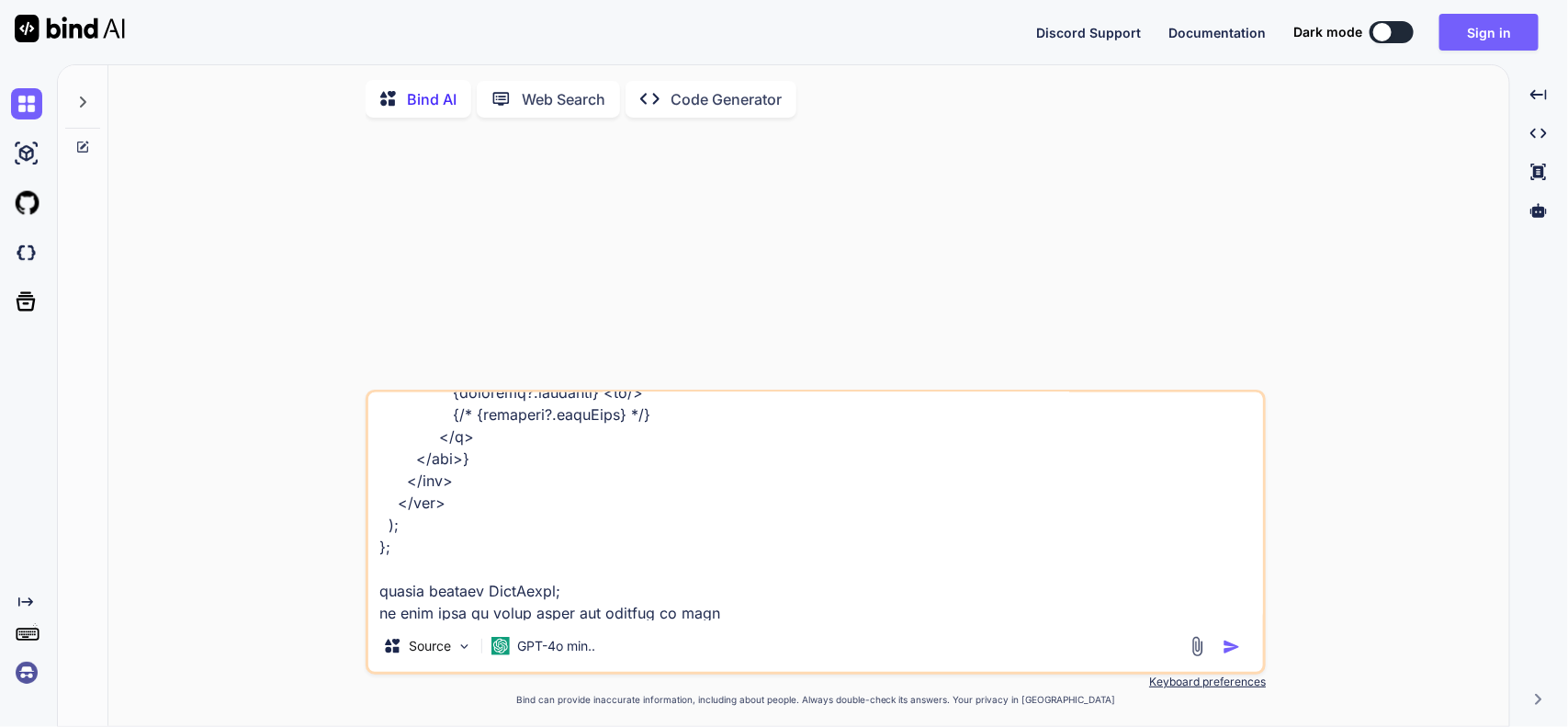
type textarea "x"
type textarea "import React, { useEffect, useRef } from "react"; import { Chart, registerables…"
type textarea "x"
type textarea "import React, { useEffect, useRef } from "react"; import { Chart, registerables…"
type textarea "x"
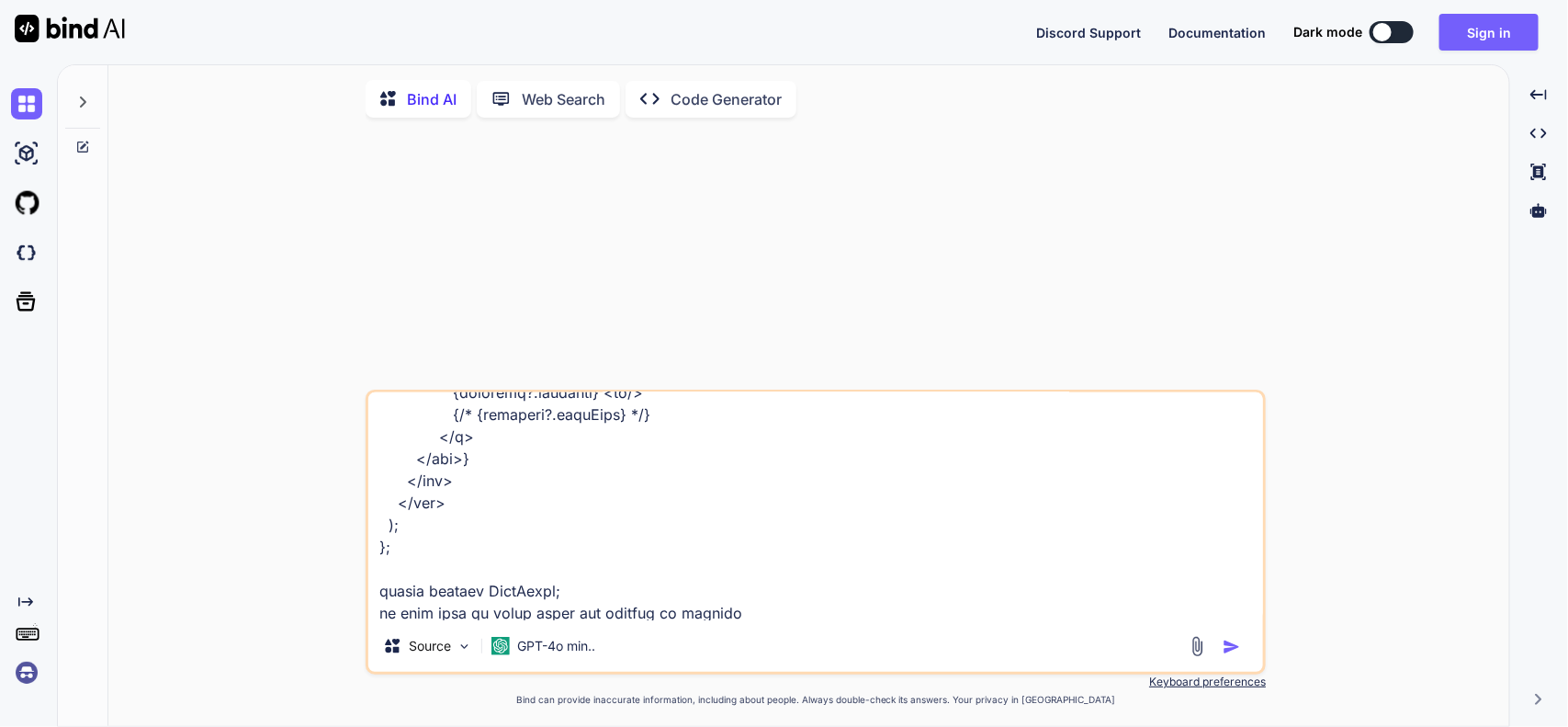
type textarea "import React, { useEffect, useRef } from "react"; import { Chart, registerables…"
type textarea "x"
type textarea "import React, { useEffect, useRef } from "react"; import { Chart, registerables…"
type textarea "x"
type textarea "import React, { useEffect, useRef } from "react"; import { Chart, registerables…"
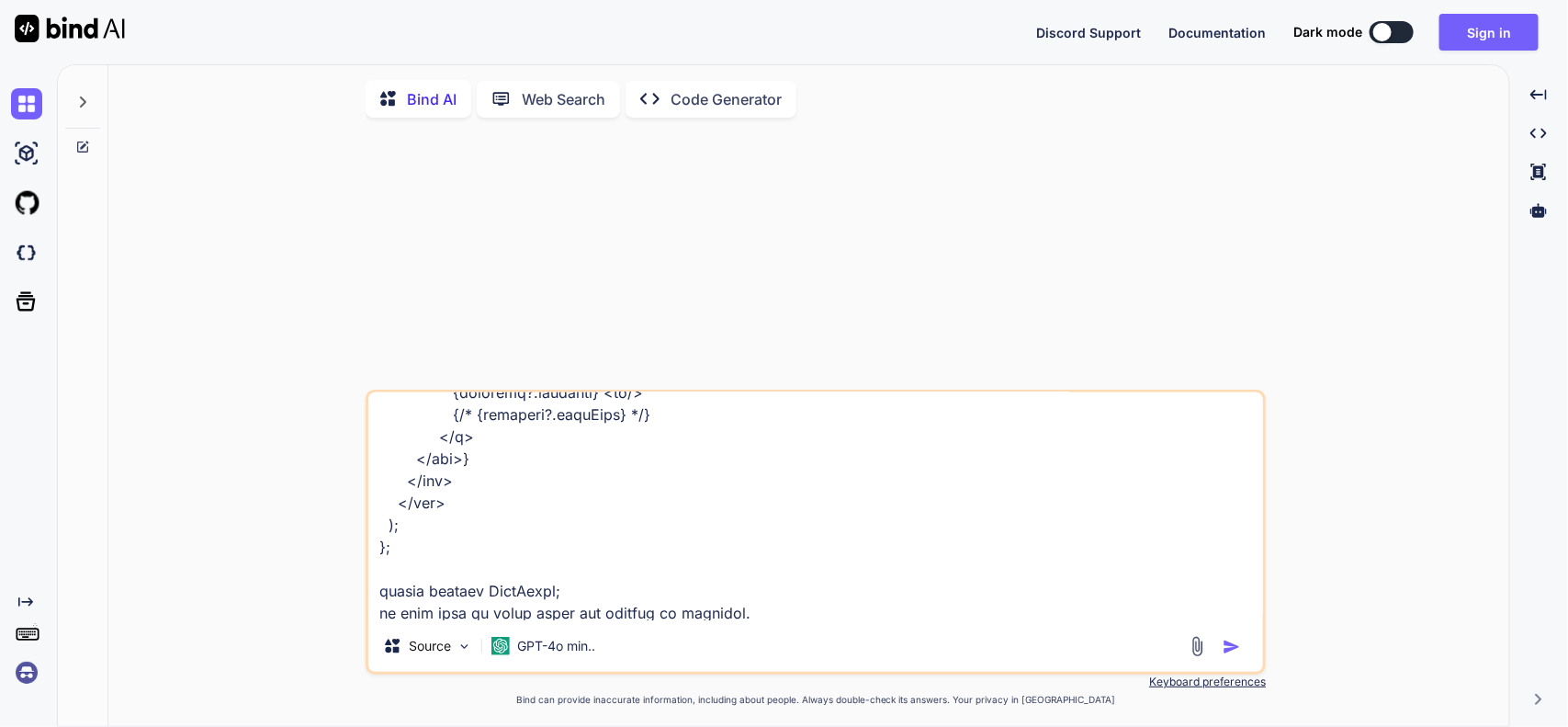
type textarea "x"
type textarea "import React, { useEffect, useRef } from "react"; import { Chart, registerables…"
type textarea "x"
type textarea "import React, { useEffect, useRef } from "react"; import { Chart, registerables…"
type textarea "x"
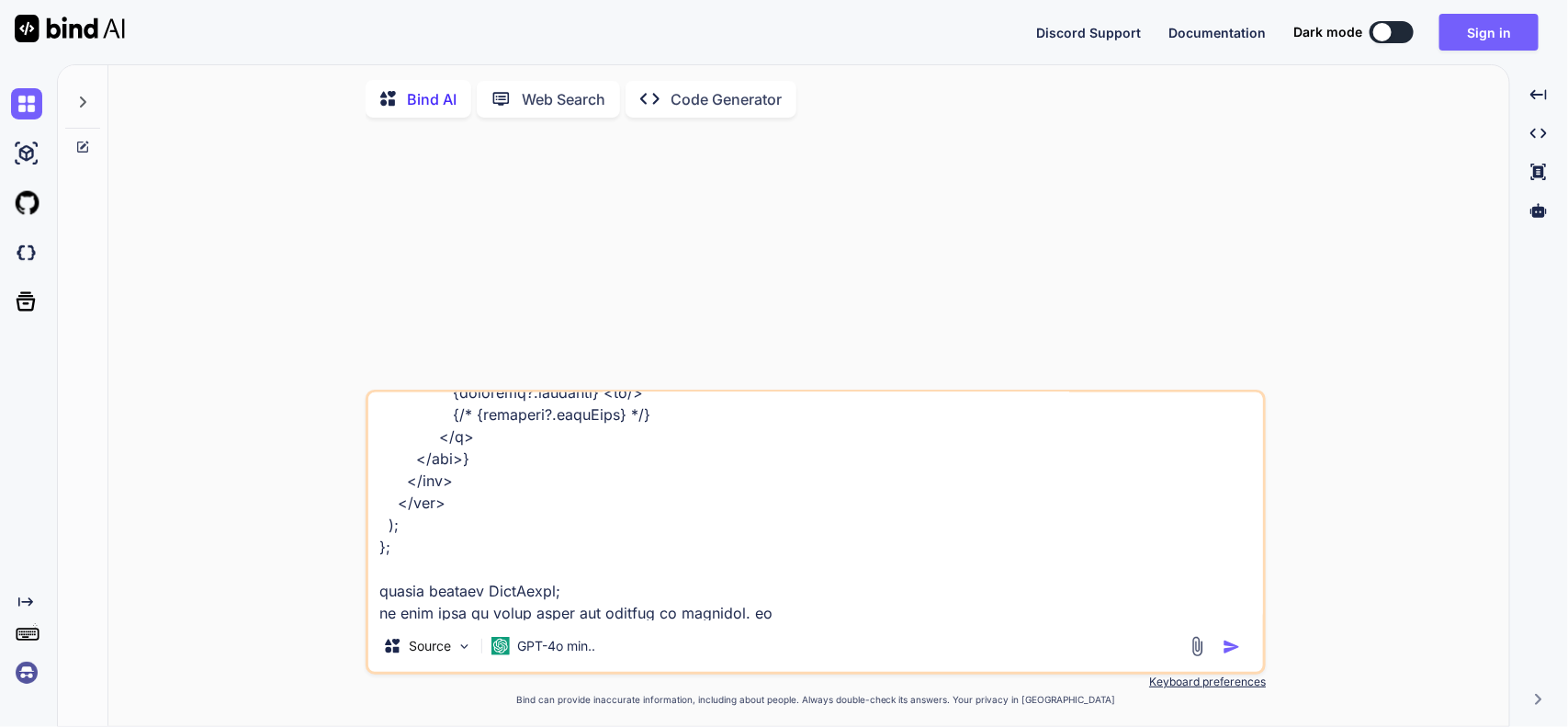
type textarea "import React, { useEffect, useRef } from "react"; import { Chart, registerables…"
type textarea "x"
type textarea "import React, { useEffect, useRef } from "react"; import { Chart, registerables…"
type textarea "x"
type textarea "import React, { useEffect, useRef } from "react"; import { Chart, registerables…"
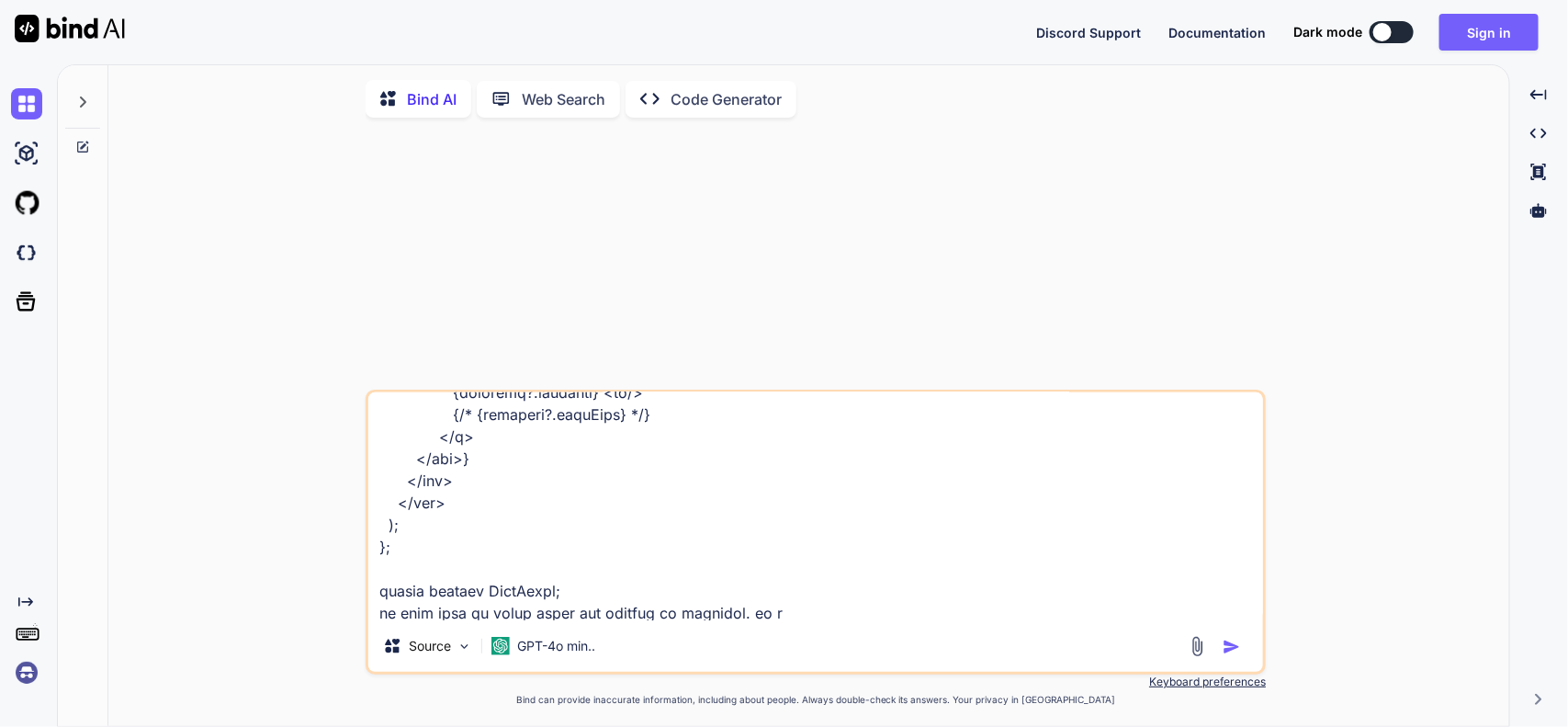
type textarea "x"
type textarea "import React, { useEffect, useRef } from "react"; import { Chart, registerables…"
type textarea "x"
type textarea "import React, { useEffect, useRef } from "react"; import { Chart, registerables…"
type textarea "x"
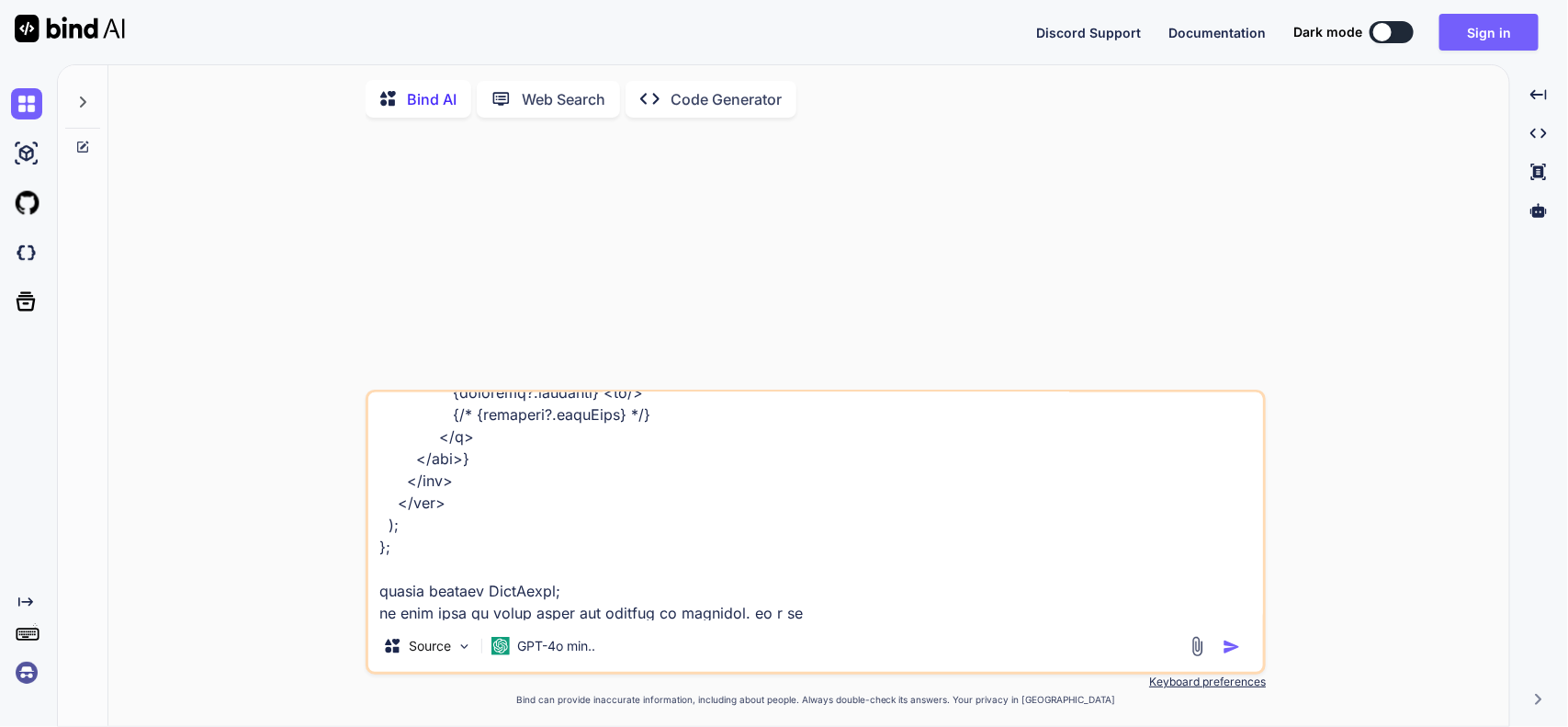
type textarea "import React, { useEffect, useRef } from "react"; import { Chart, registerables…"
type textarea "x"
type textarea "import React, { useEffect, useRef } from "react"; import { Chart, registerables…"
type textarea "x"
type textarea "import React, { useEffect, useRef } from "react"; import { Chart, registerables…"
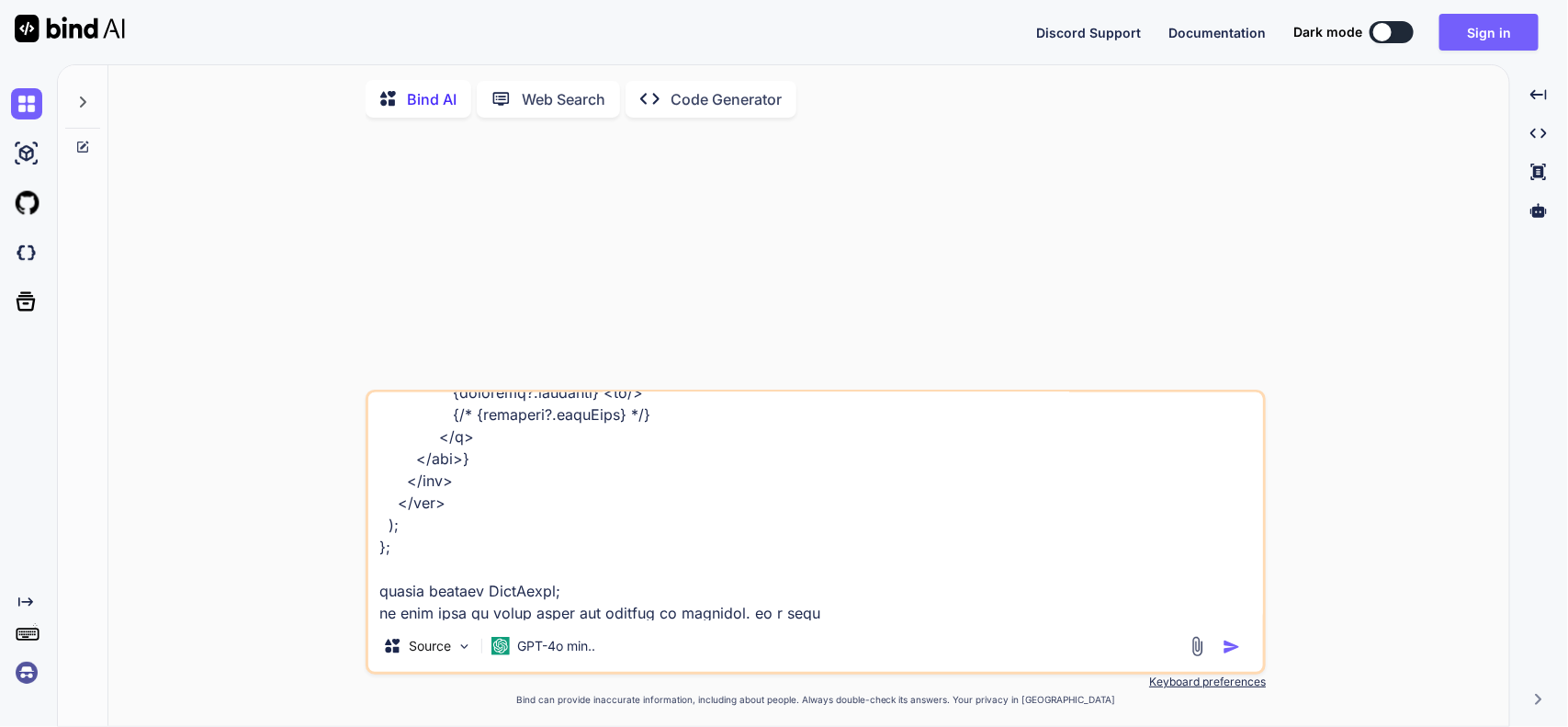
type textarea "x"
type textarea "import React, { useEffect, useRef } from "react"; import { Chart, registerables…"
type textarea "x"
type textarea "import React, { useEffect, useRef } from "react"; import { Chart, registerables…"
type textarea "x"
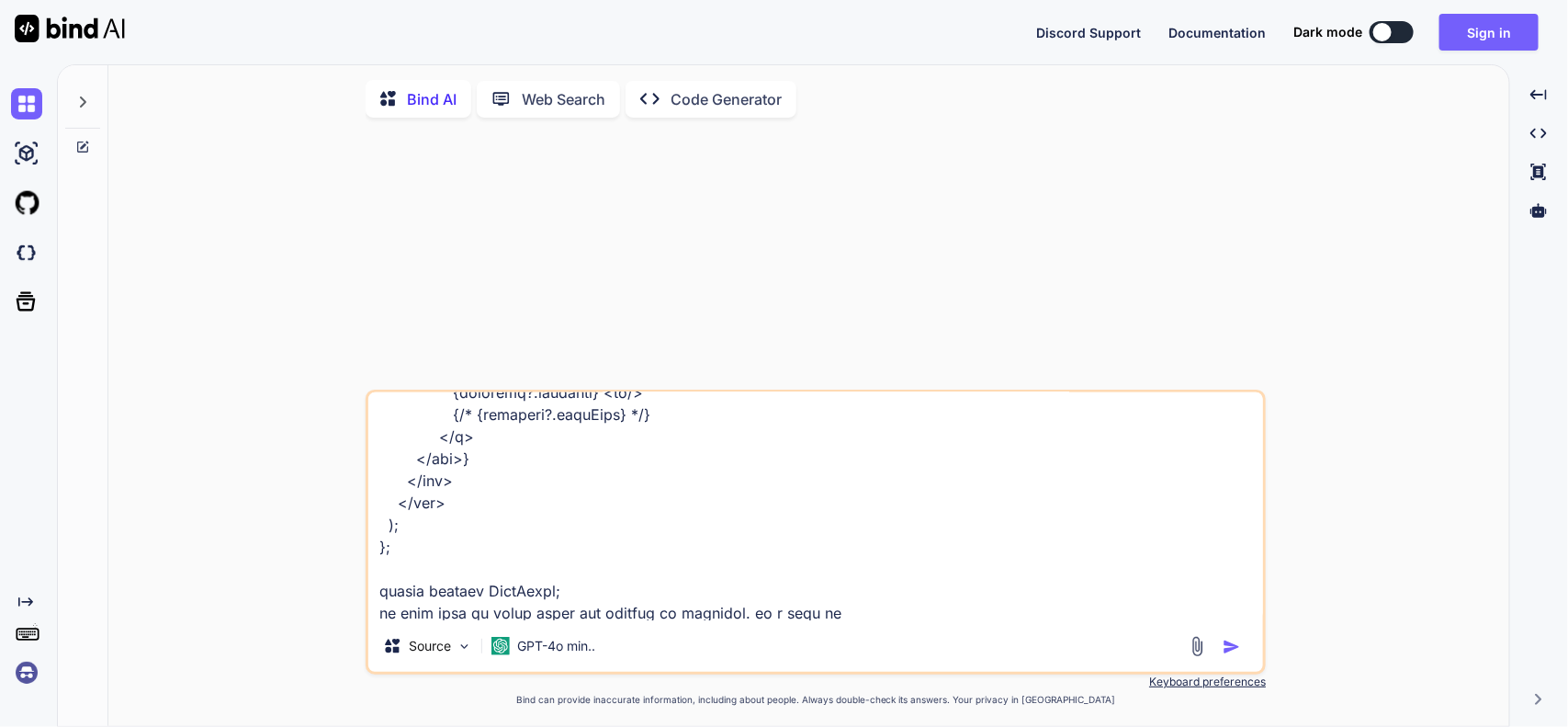
type textarea "import React, { useEffect, useRef } from "react"; import { Chart, registerables…"
type textarea "x"
type textarea "import React, { useEffect, useRef } from "react"; import { Chart, registerables…"
type textarea "x"
type textarea "import React, { useEffect, useRef } from "react"; import { Chart, registerables…"
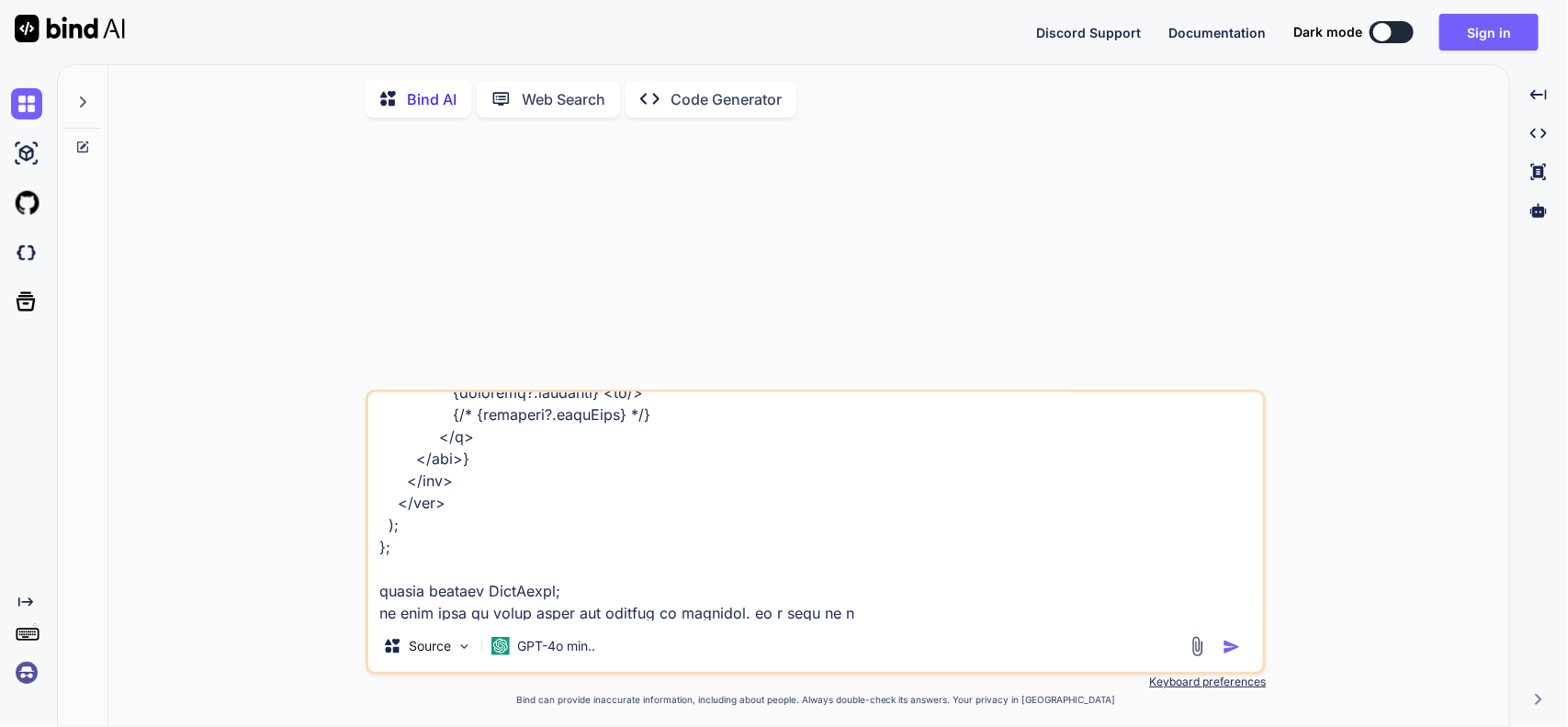
type textarea "x"
type textarea "import React, { useEffect, useRef } from "react"; import { Chart, registerables…"
type textarea "x"
type textarea "import React, { useEffect, useRef } from "react"; import { Chart, registerables…"
type textarea "x"
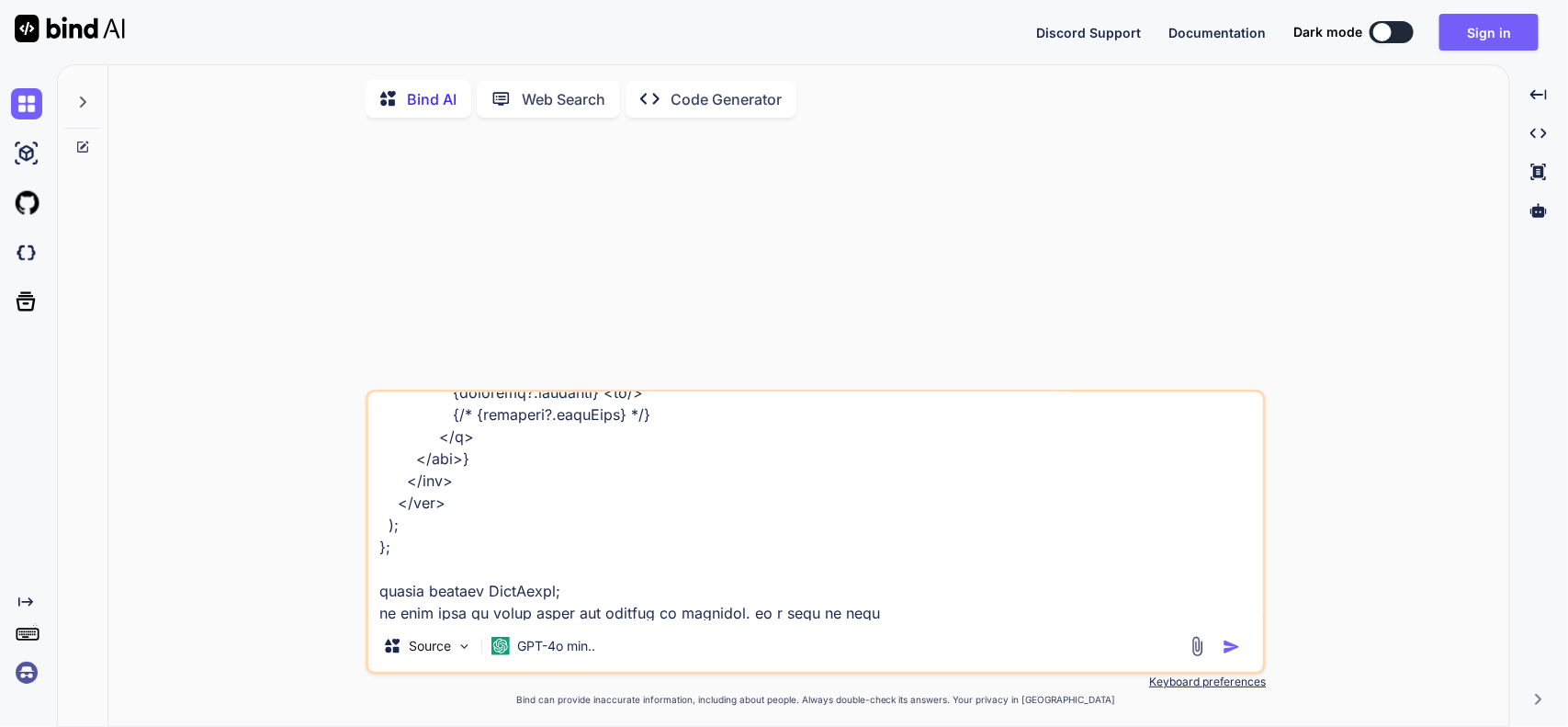
type textarea "import React, { useEffect, useRef } from "react"; import { Chart, registerables…"
type textarea "x"
type textarea "import React, { useEffect, useRef } from "react"; import { Chart, registerables…"
type textarea "x"
type textarea "import React, { useEffect, useRef } from "react"; import { Chart, registerables…"
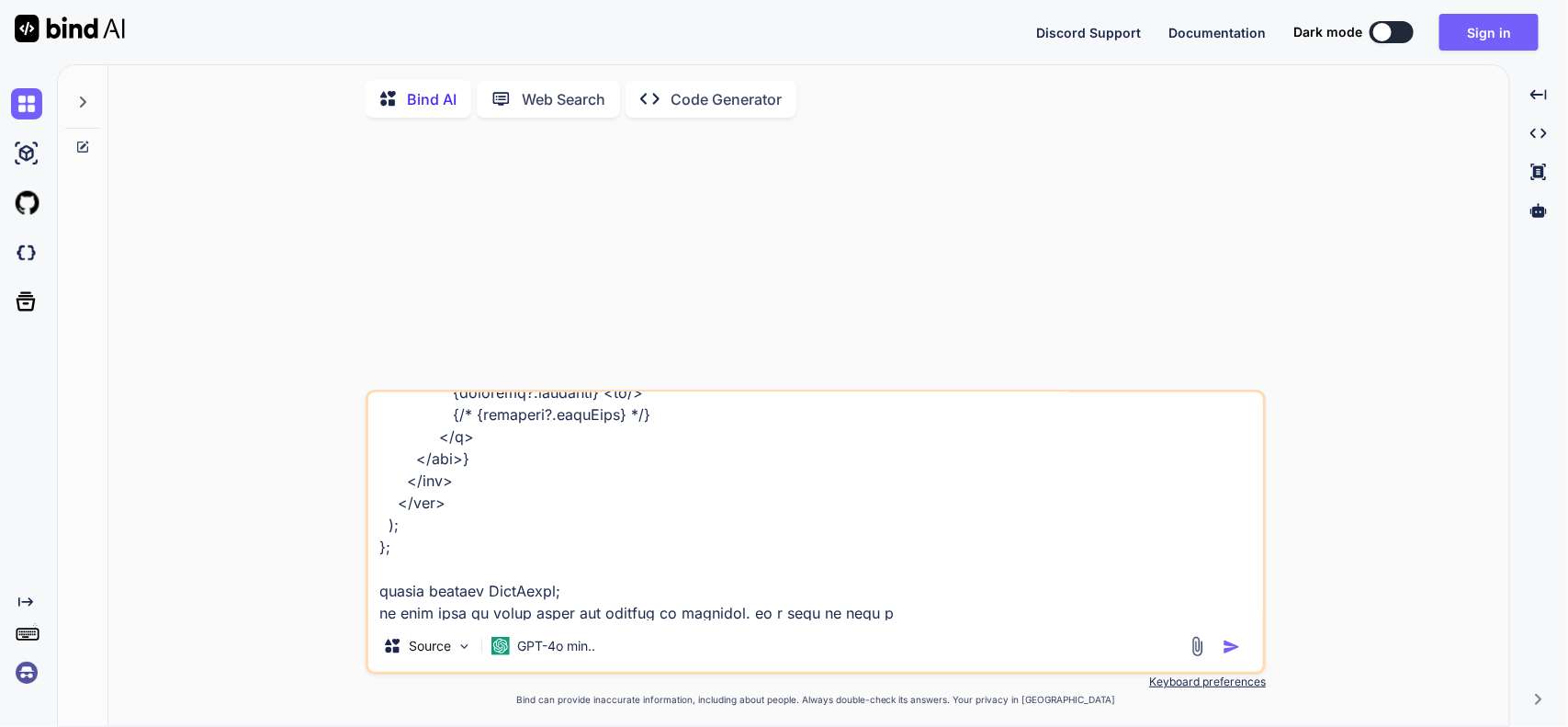
type textarea "x"
type textarea "import React, { useEffect, useRef } from "react"; import { Chart, registerables…"
type textarea "x"
type textarea "import React, { useEffect, useRef } from "react"; import { Chart, registerables…"
type textarea "x"
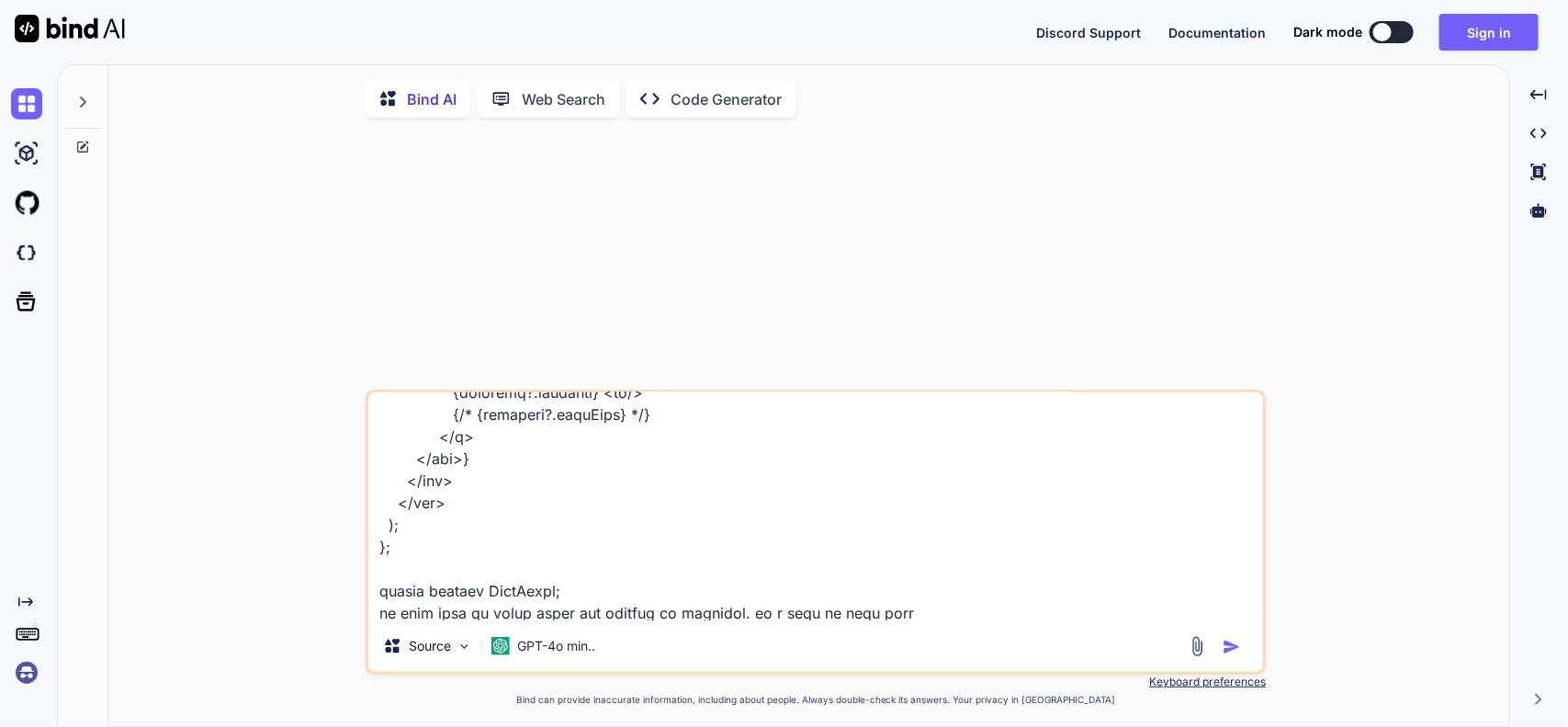
type textarea "import React, { useEffect, useRef } from "react"; import { Chart, registerables…"
type textarea "x"
type textarea "import React, { useEffect, useRef } from "react"; import { Chart, registerables…"
type textarea "x"
type textarea "import React, { useEffect, useRef } from "react"; import { Chart, registerables…"
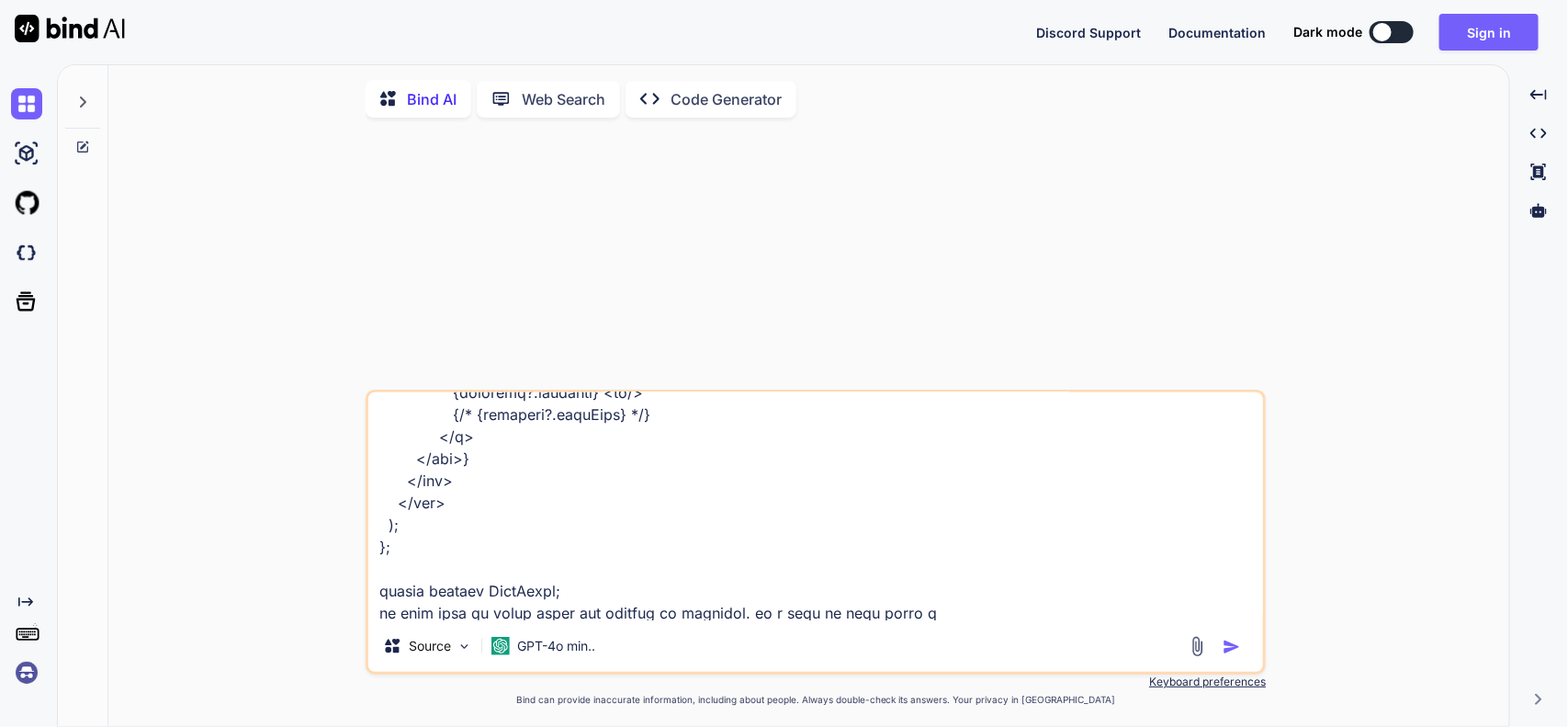
type textarea "x"
type textarea "import React, { useEffect, useRef } from "react"; import { Chart, registerables…"
type textarea "x"
type textarea "import React, { useEffect, useRef } from "react"; import { Chart, registerables…"
type textarea "x"
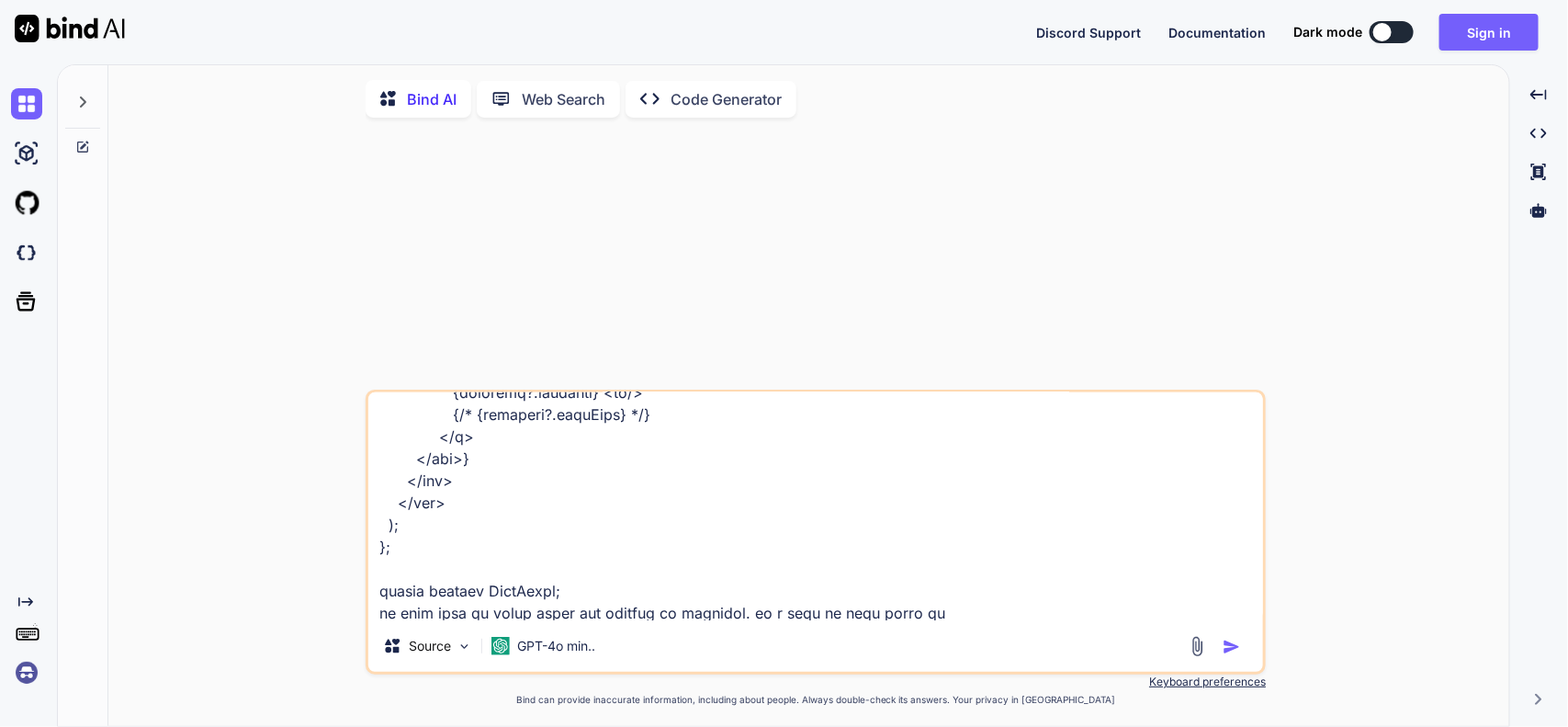
type textarea "import React, { useEffect, useRef } from "react"; import { Chart, registerables…"
type textarea "x"
type textarea "import React, { useEffect, useRef } from "react"; import { Chart, registerables…"
type textarea "x"
type textarea "import React, { useEffect, useRef } from "react"; import { Chart, registerables…"
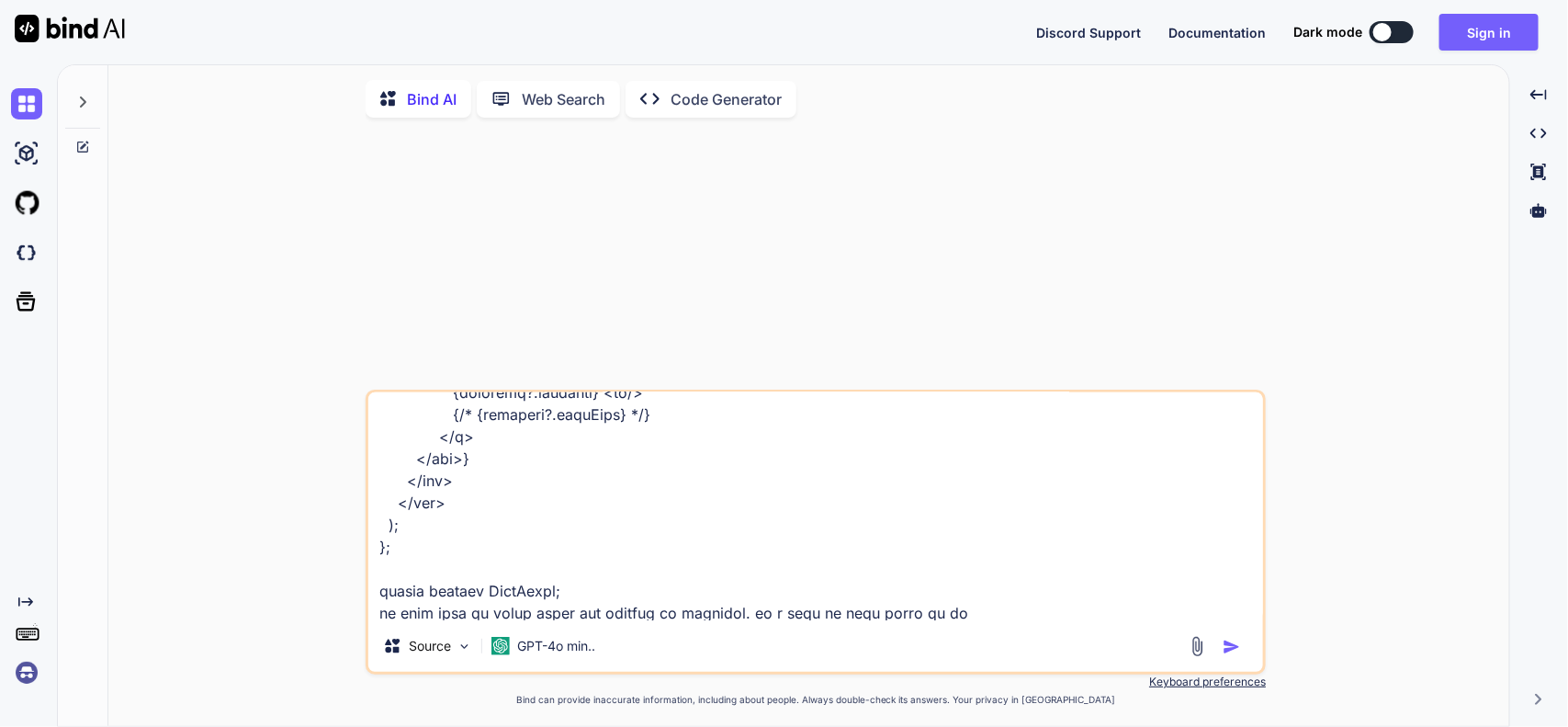
type textarea "x"
type textarea "import React, { useEffect, useRef } from "react"; import { Chart, registerables…"
type textarea "x"
type textarea "import React, { useEffect, useRef } from "react"; import { Chart, registerables…"
type textarea "x"
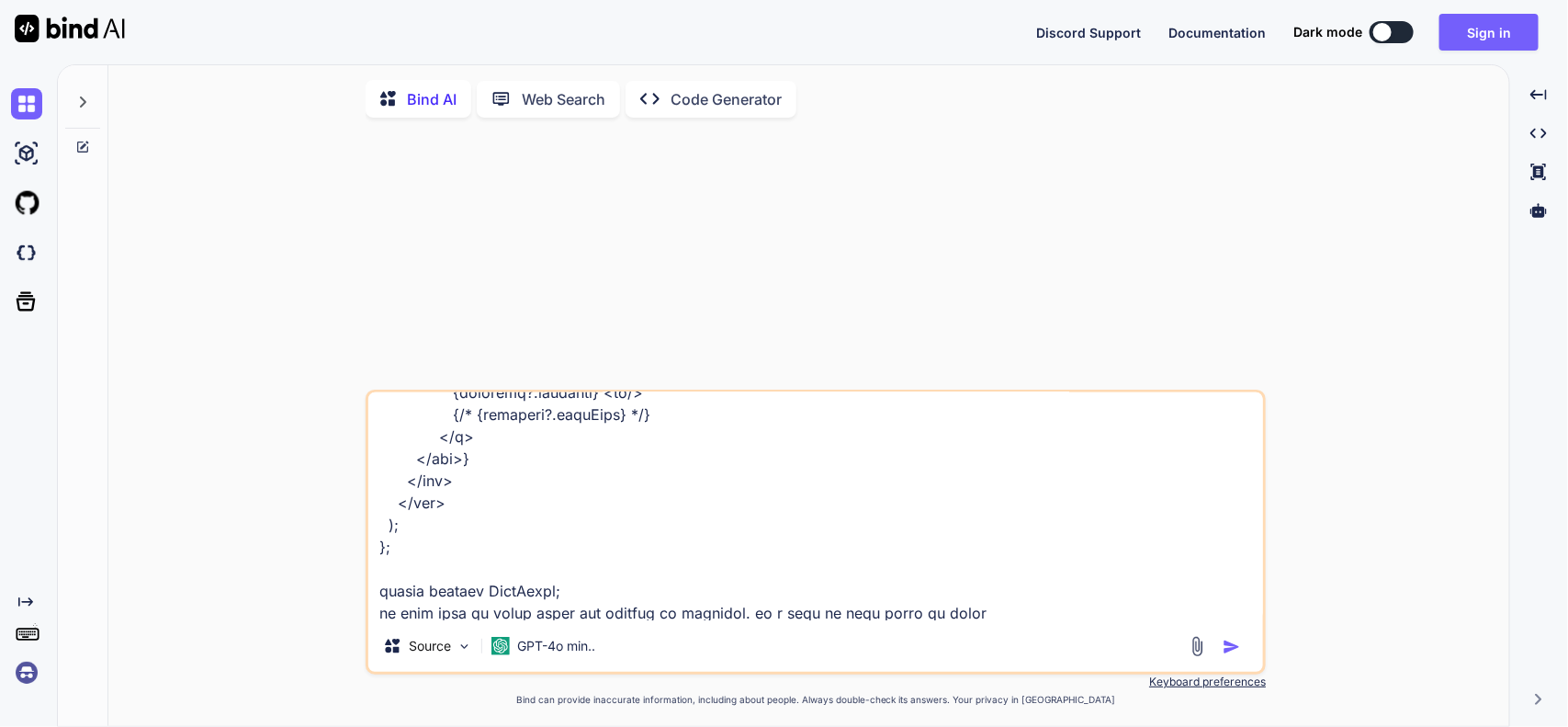
type textarea "import React, { useEffect, useRef } from "react"; import { Chart, registerables…"
type textarea "x"
type textarea "import React, { useEffect, useRef } from "react"; import { Chart, registerables…"
type textarea "x"
type textarea "import React, { useEffect, useRef } from "react"; import { Chart, registerables…"
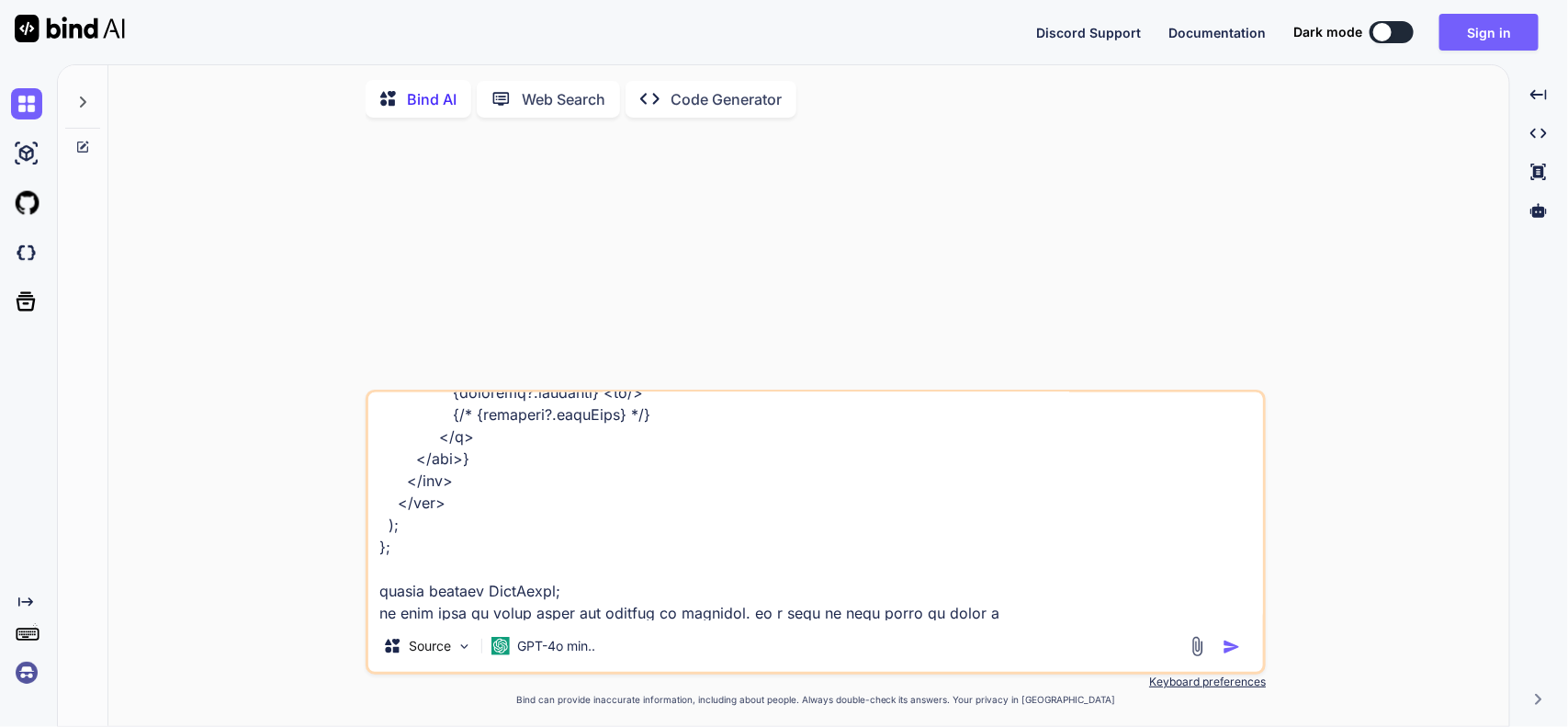
type textarea "x"
type textarea "import React, { useEffect, useRef } from "react"; import { Chart, registerables…"
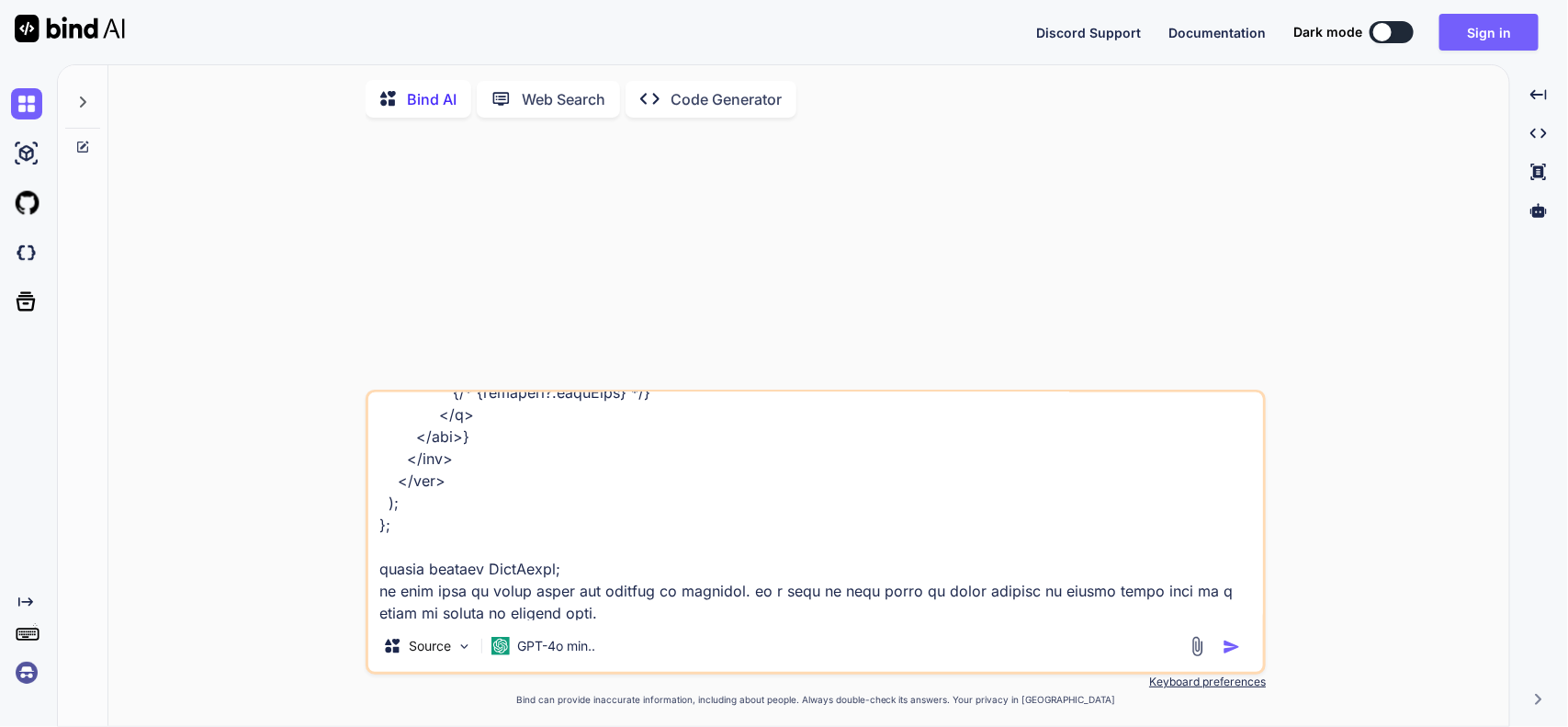
click at [1227, 649] on img "button" at bounding box center [1231, 646] width 18 height 18
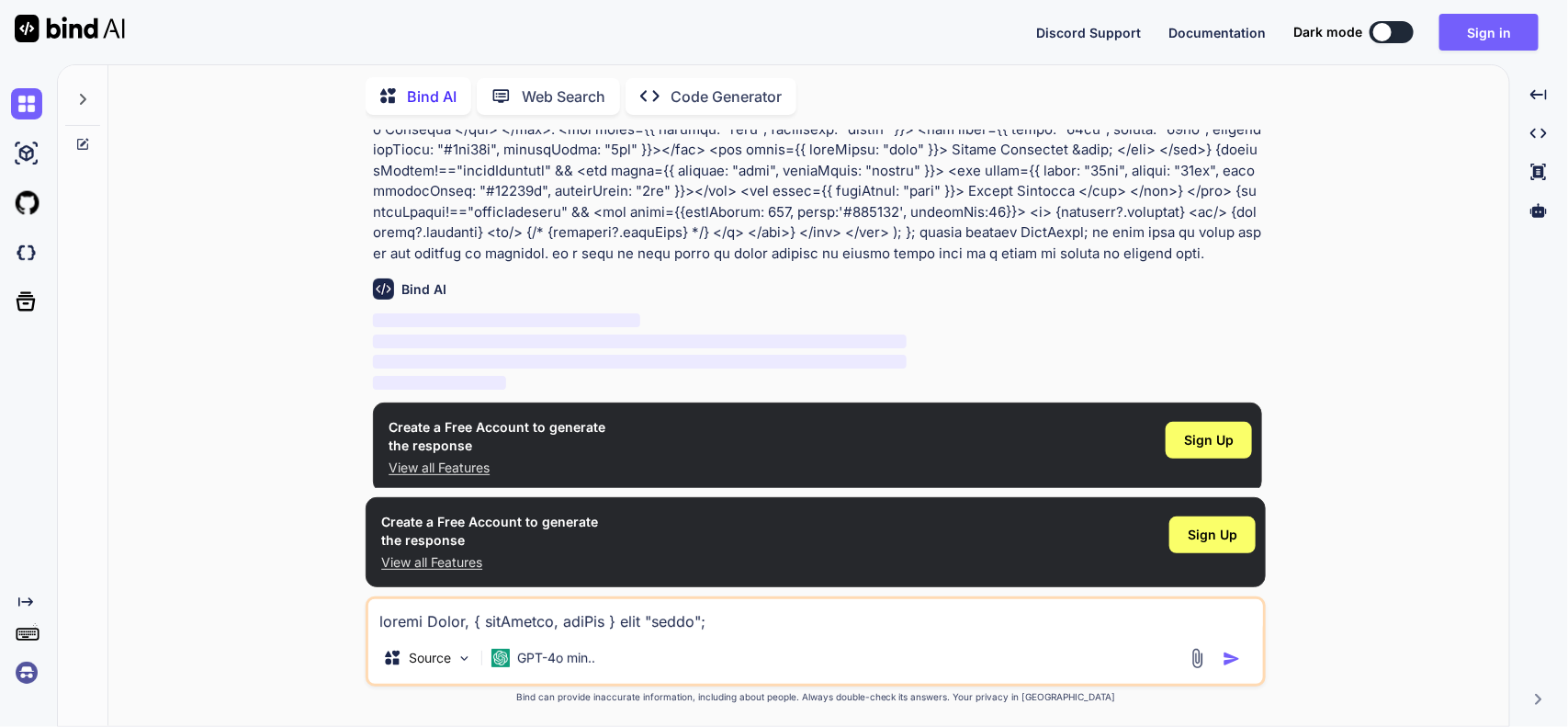
scroll to position [419, 0]
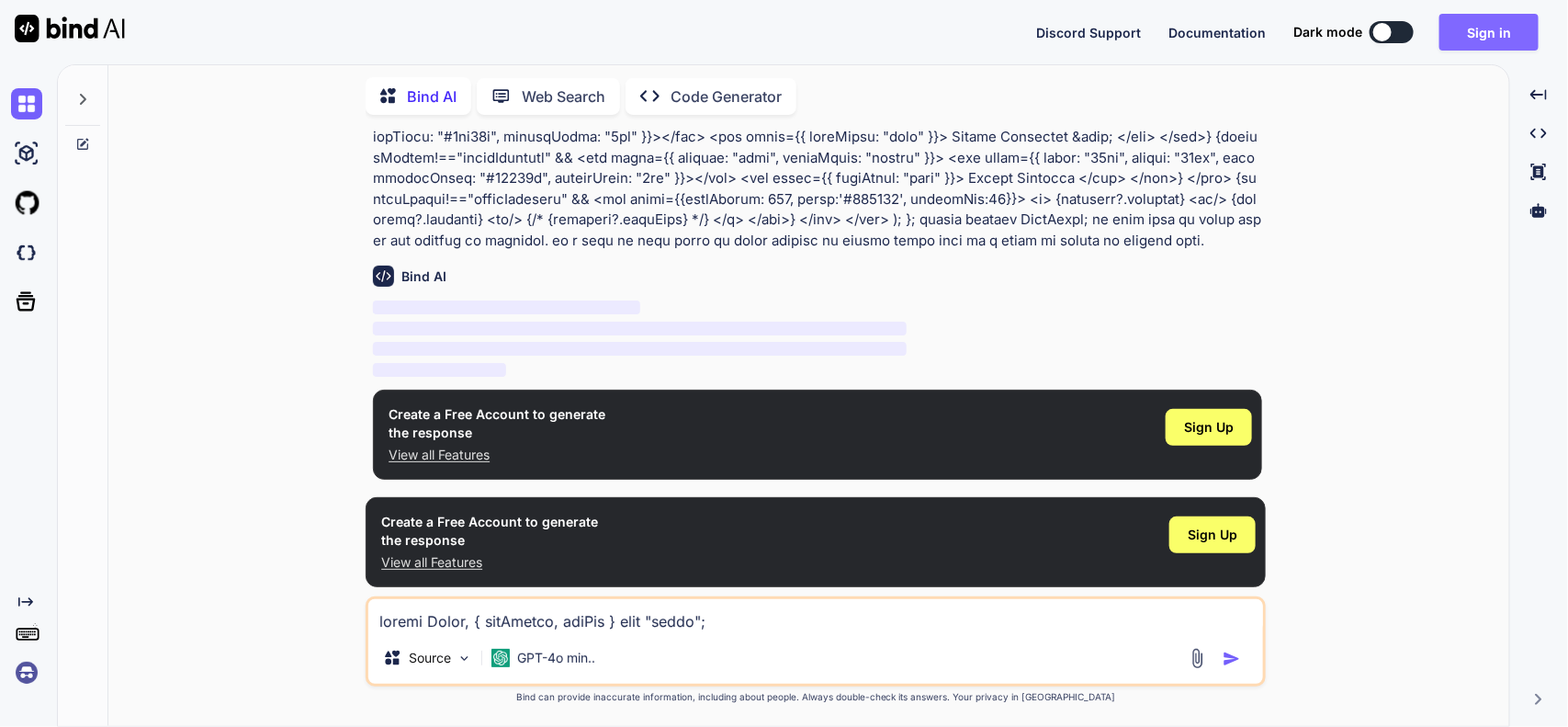
click at [1494, 24] on button "Sign in" at bounding box center [1489, 32] width 100 height 37
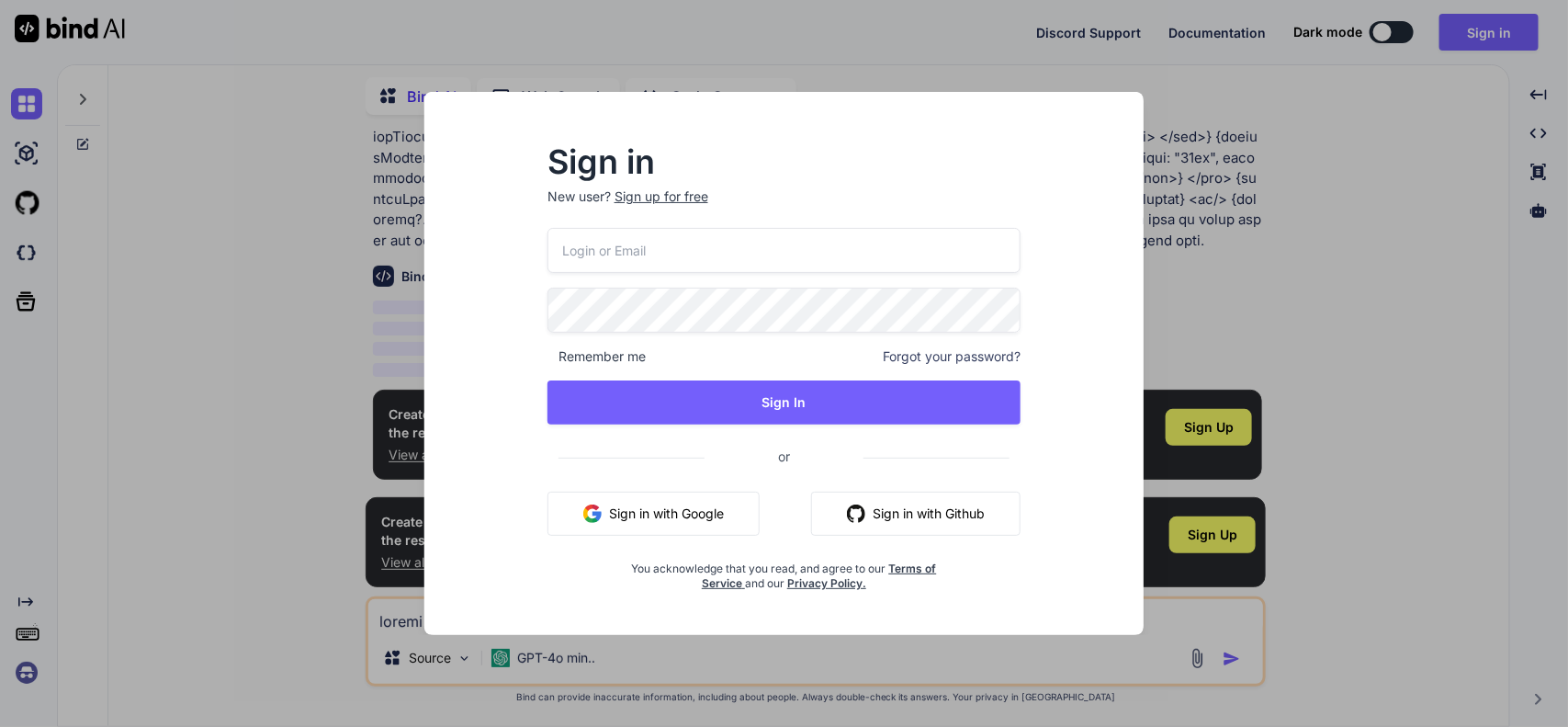
click at [786, 272] on input "email" at bounding box center [784, 250] width 474 height 45
click at [583, 252] on input "[EMAIL_ADDRESS][DOMAIN_NAME]" at bounding box center [784, 250] width 474 height 45
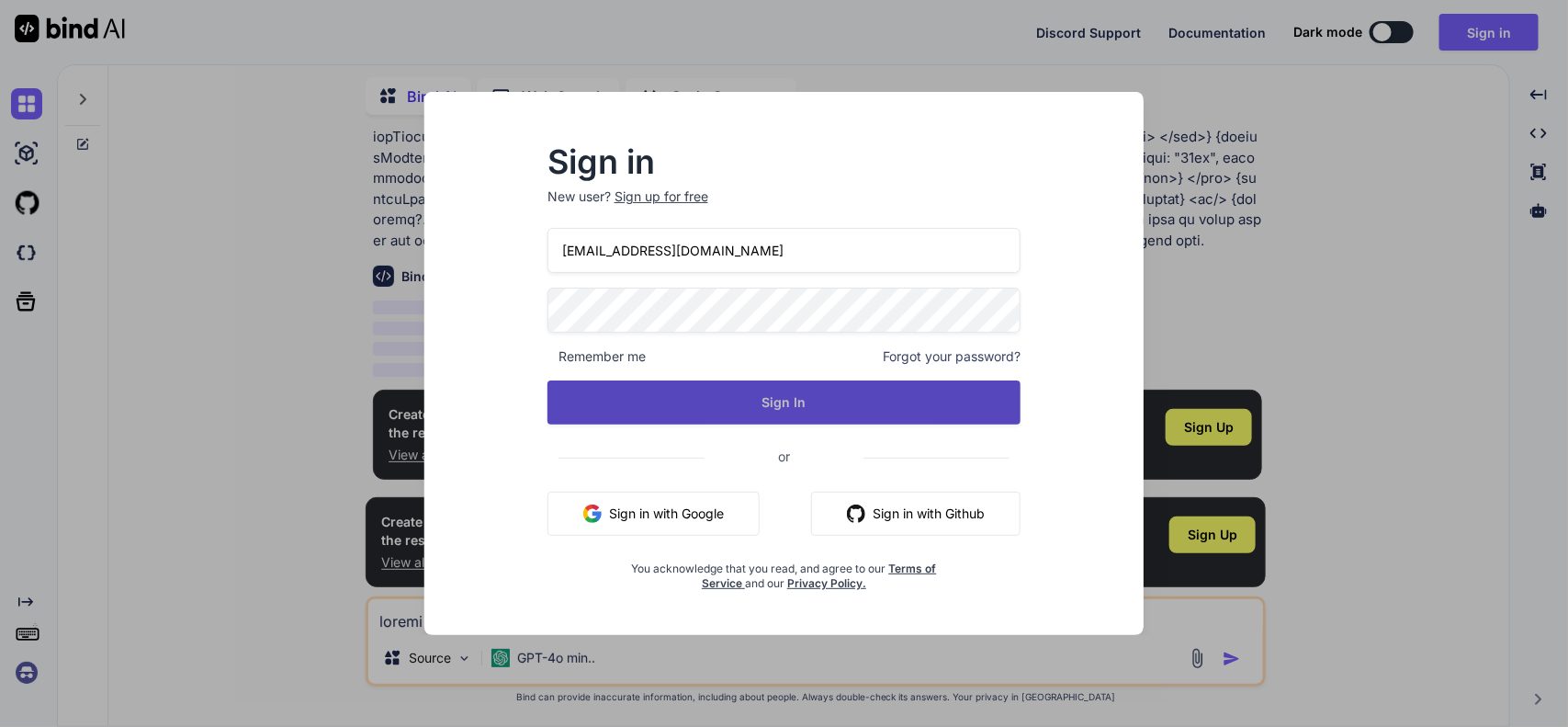
click at [820, 414] on button "Sign In" at bounding box center [784, 402] width 474 height 44
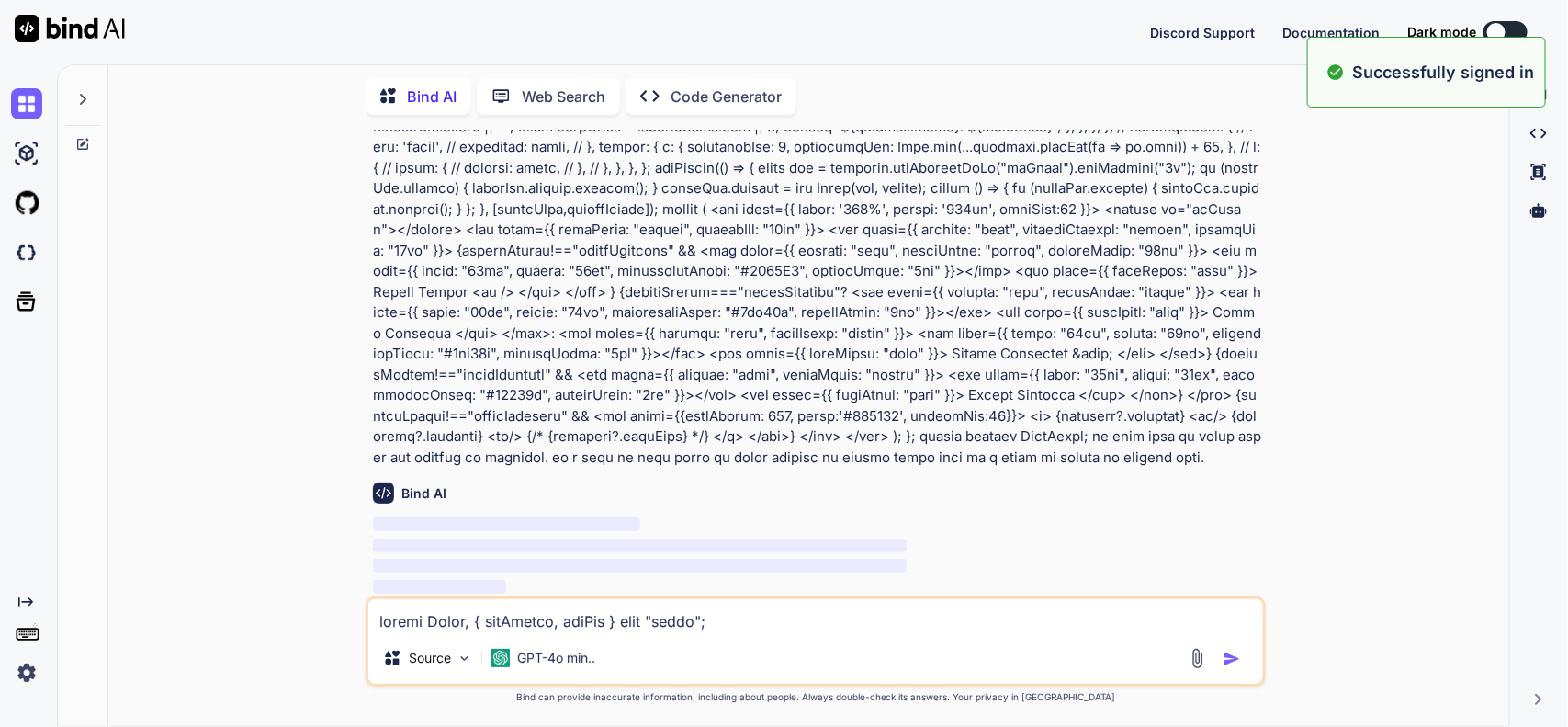
scroll to position [200, 0]
click at [972, 619] on textarea at bounding box center [815, 615] width 895 height 33
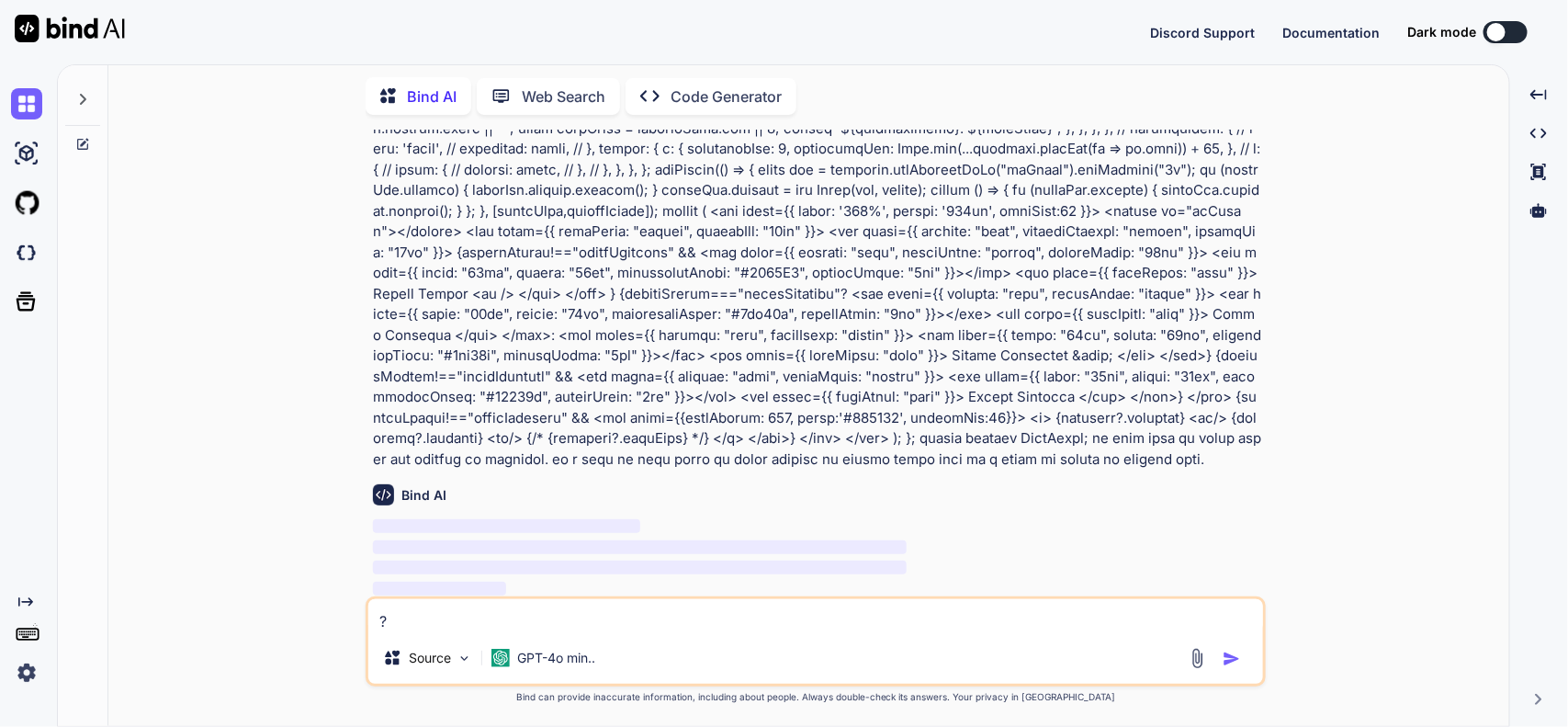
click at [1231, 650] on img "button" at bounding box center [1231, 659] width 18 height 18
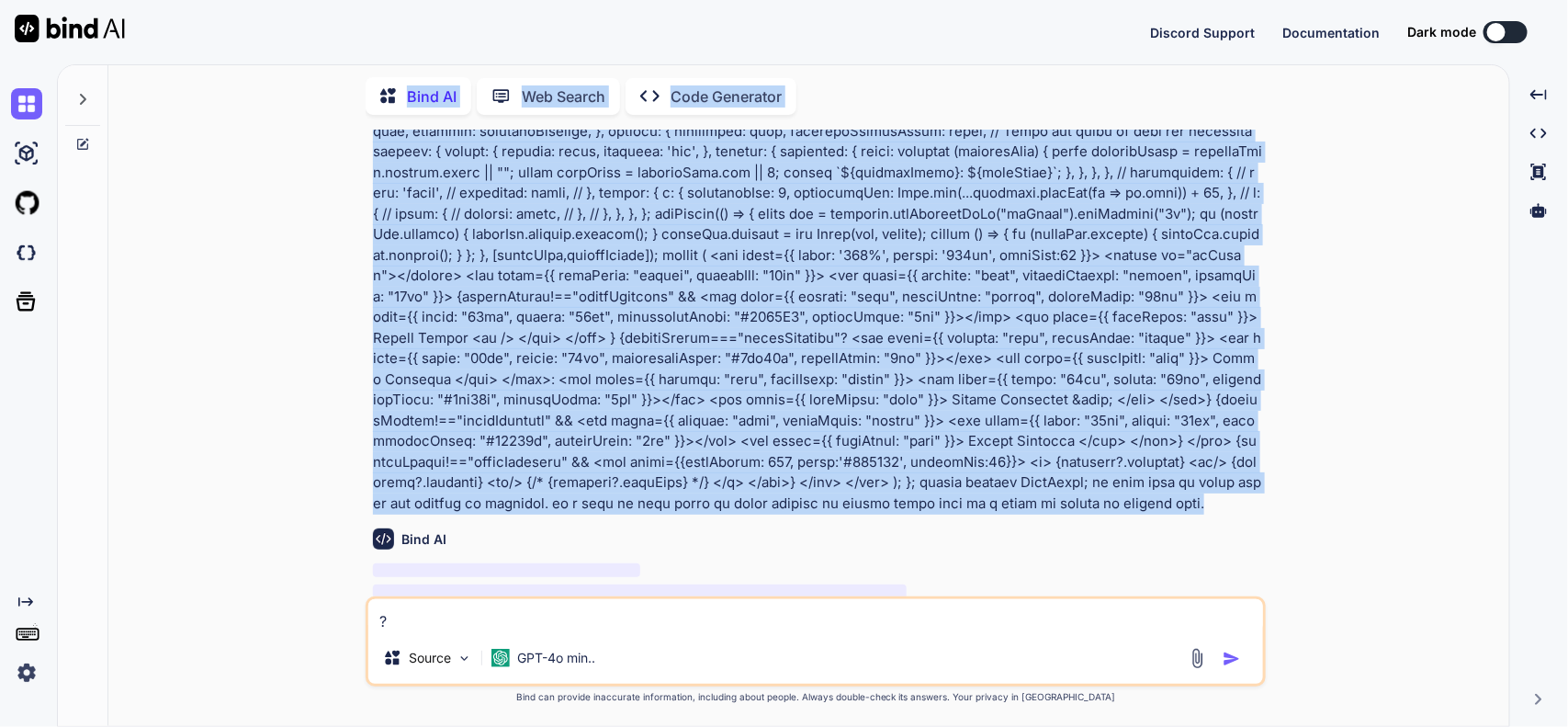
scroll to position [0, 0]
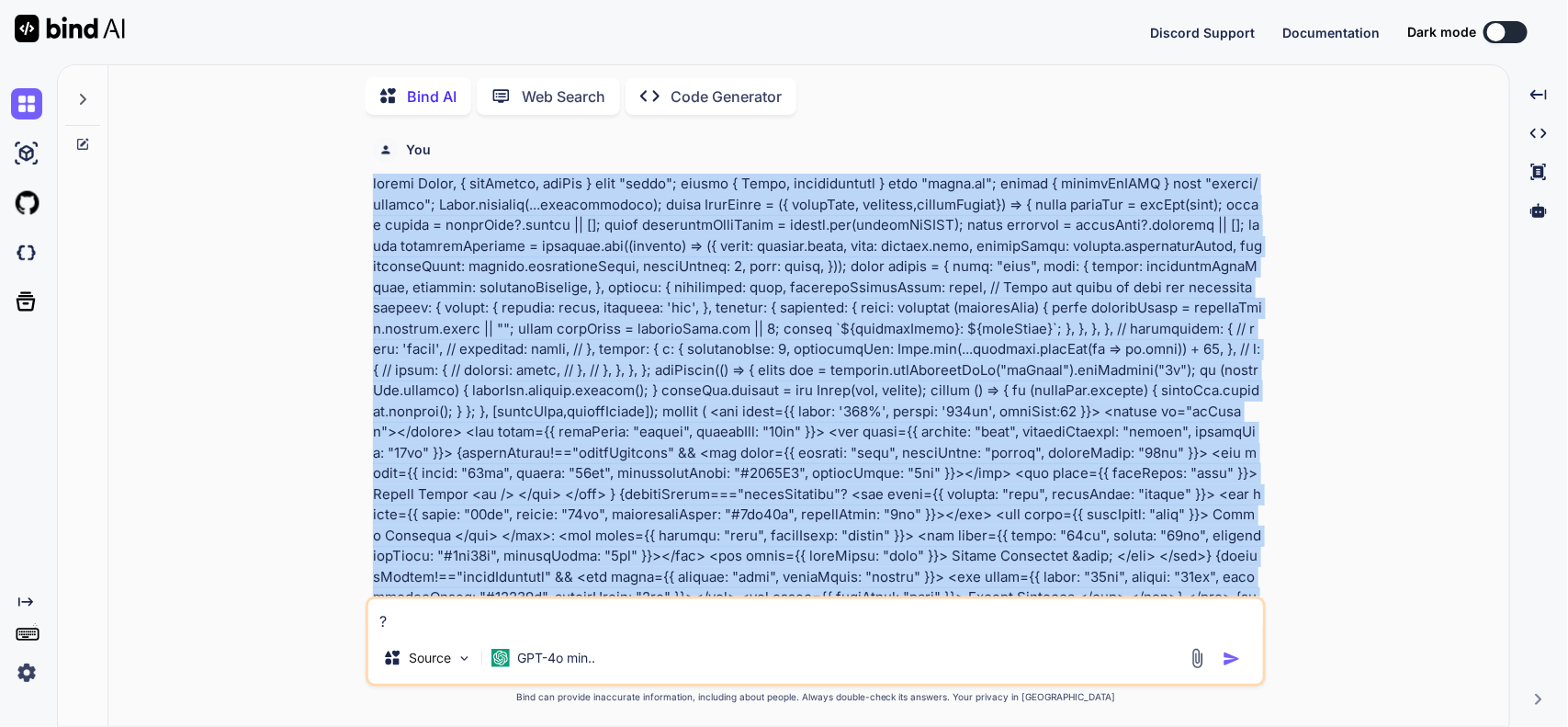
drag, startPoint x: 710, startPoint y: 379, endPoint x: 351, endPoint y: 184, distance: 408.5
click at [351, 184] on div "You Bind AI ‌ ‌ ‌ ‌ You ? Bind AI ‌ ‌ ‌ ‌ ? Source GPT-4o min.. Created with Bi…" at bounding box center [817, 428] width 1387 height 597
copy p "import React, { useEffect, useRef } from "react"; import { Chart, registerables…"
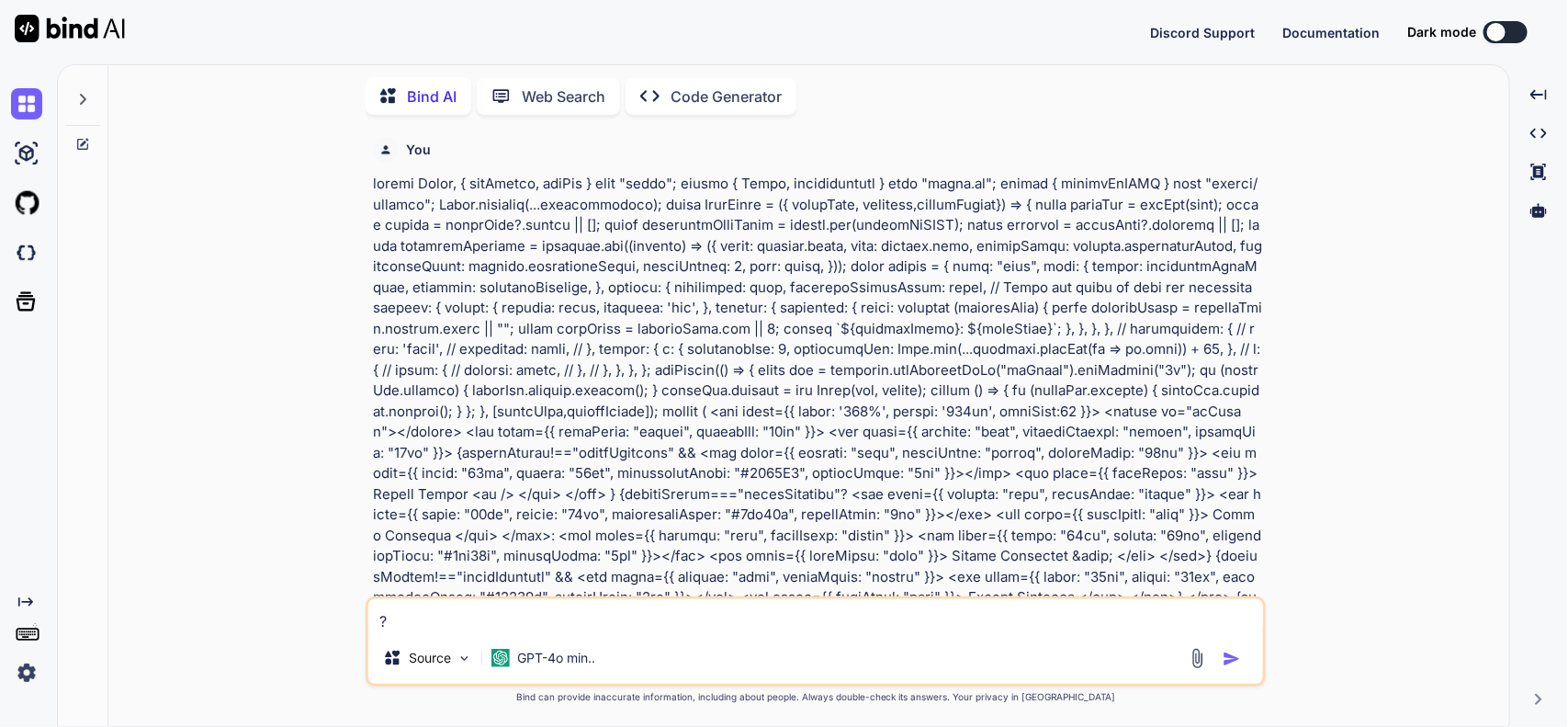
click at [569, 612] on textarea "?" at bounding box center [815, 615] width 895 height 33
paste textarea "import React, { useEffect, useRef } from "react"; import { Chart, registerables…"
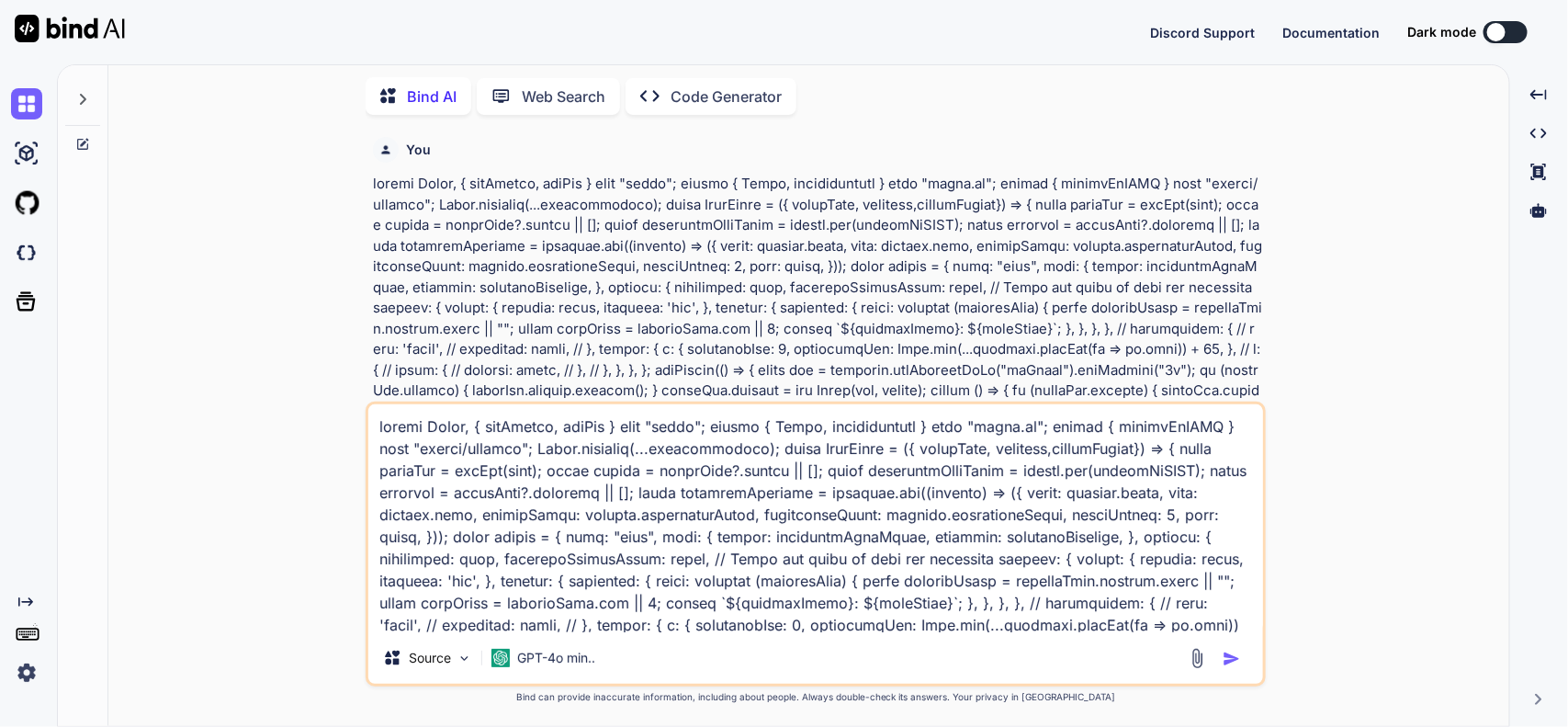
scroll to position [375, 0]
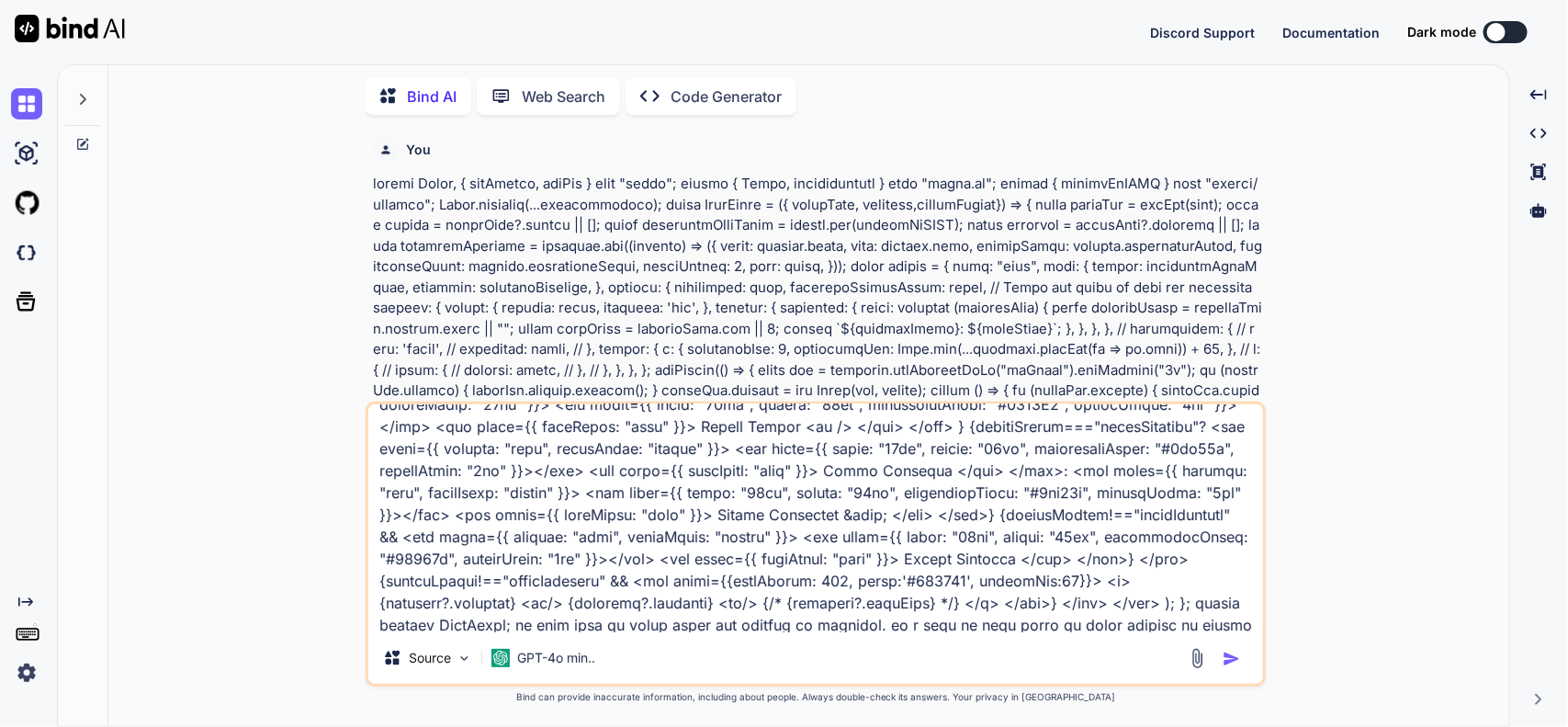
click at [1239, 650] on img "button" at bounding box center [1231, 659] width 18 height 18
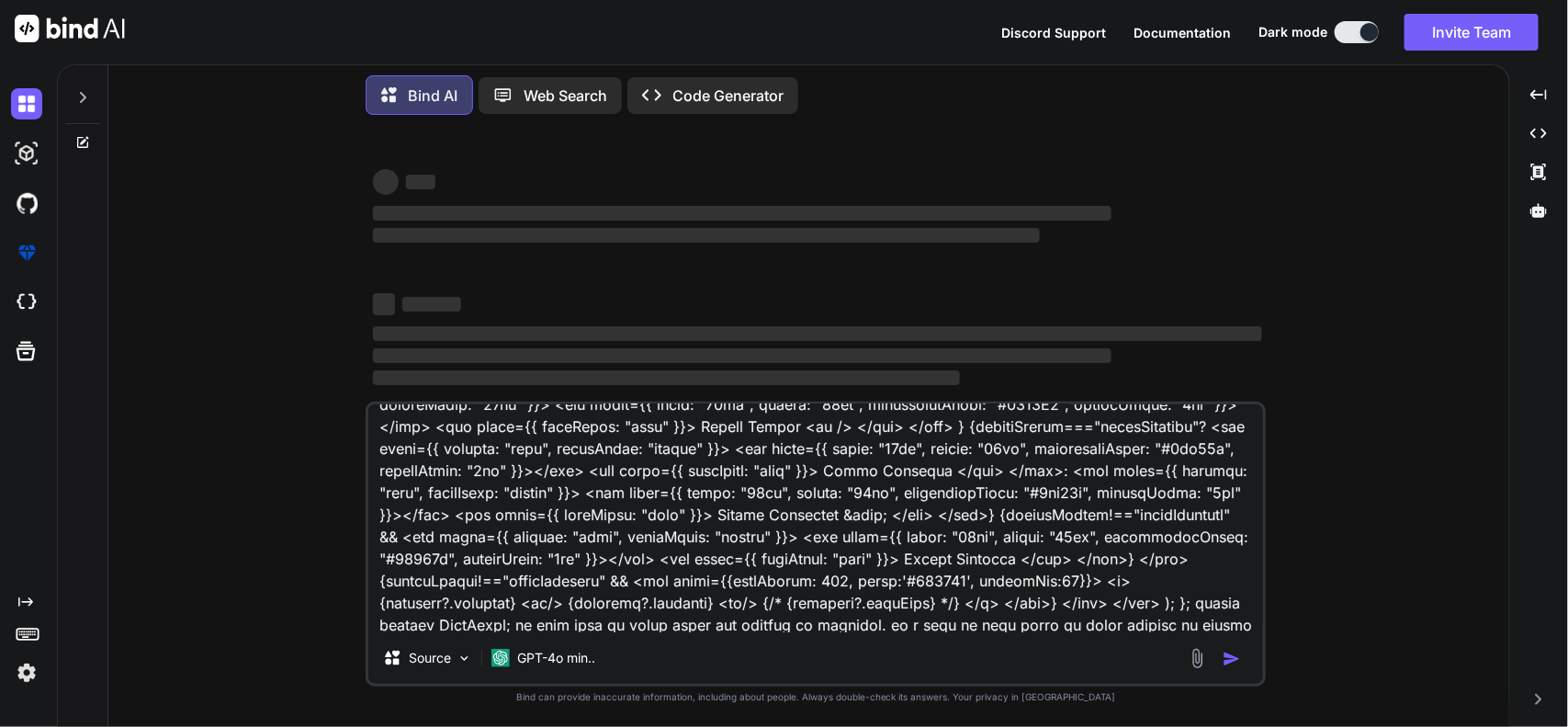
scroll to position [378, 0]
